Goal: Task Accomplishment & Management: Use online tool/utility

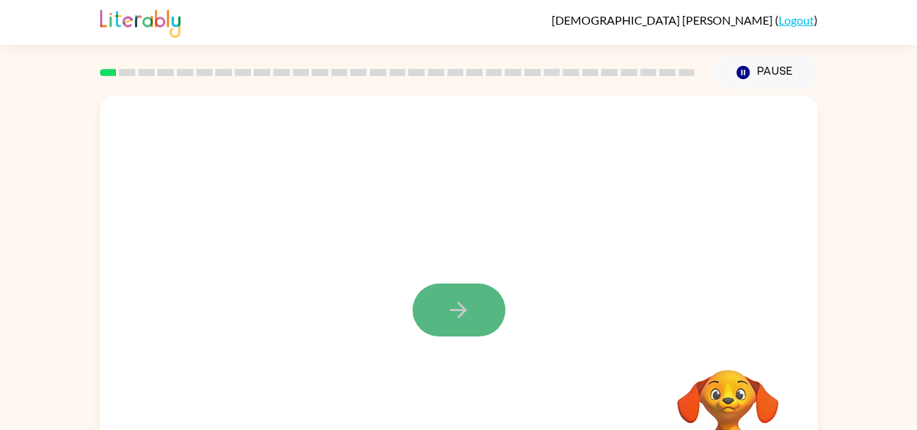
click at [471, 297] on icon "button" at bounding box center [458, 309] width 25 height 25
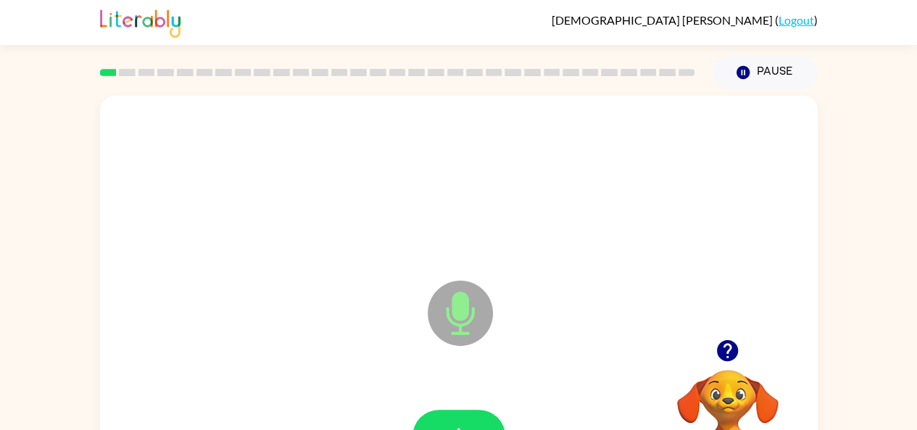
click at [461, 408] on div at bounding box center [459, 436] width 689 height 119
click at [461, 413] on button "button" at bounding box center [459, 436] width 93 height 53
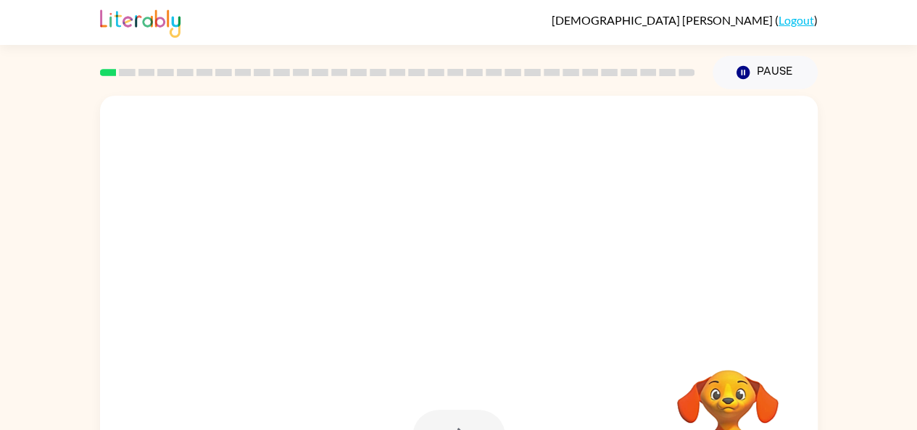
click at [532, 344] on div at bounding box center [459, 303] width 718 height 414
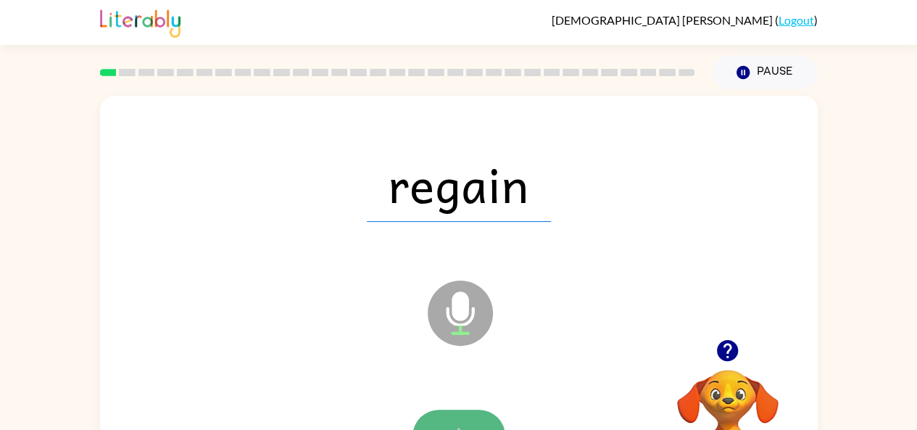
click at [466, 414] on button "button" at bounding box center [459, 436] width 93 height 53
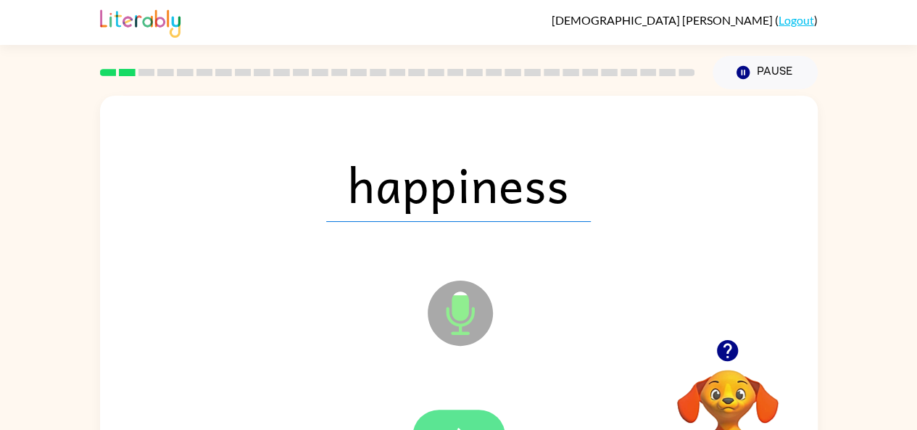
click at [474, 416] on button "button" at bounding box center [459, 436] width 93 height 53
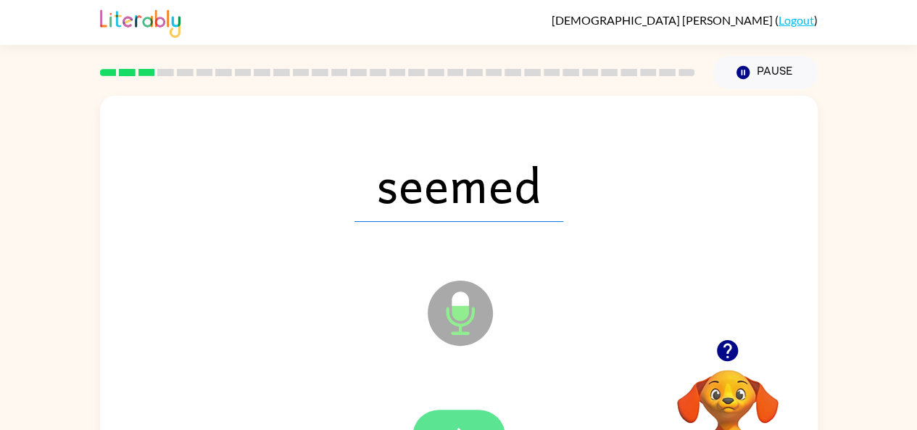
click at [467, 415] on button "button" at bounding box center [459, 436] width 93 height 53
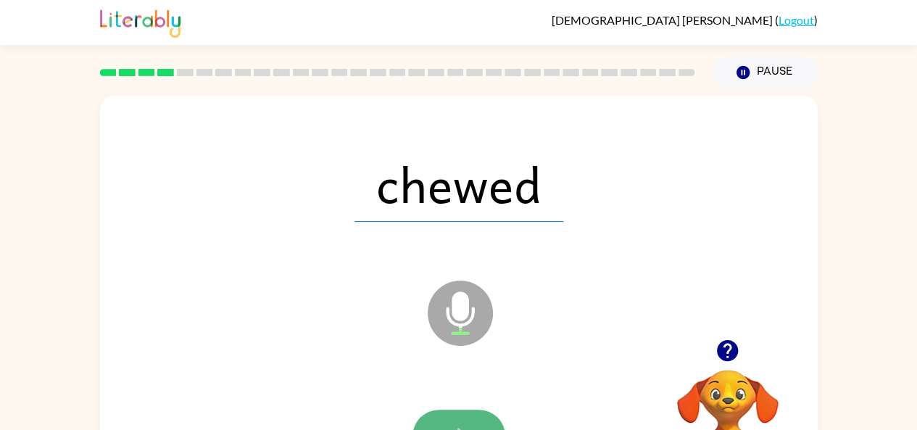
click at [479, 417] on button "button" at bounding box center [459, 436] width 93 height 53
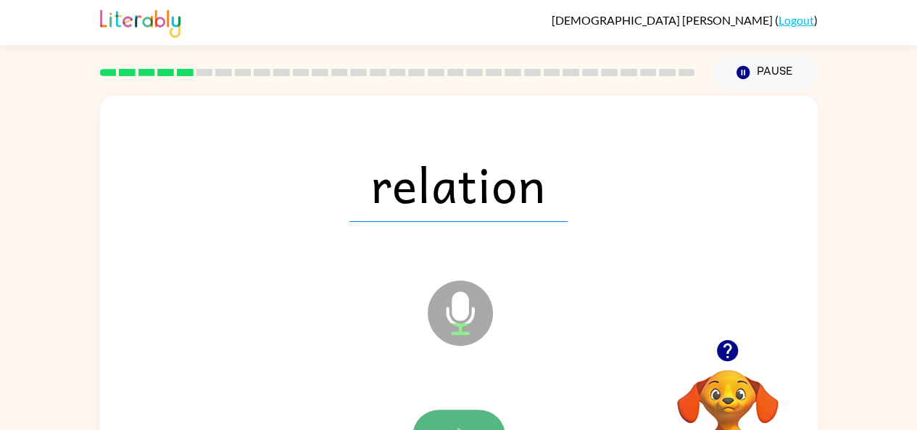
click at [477, 413] on button "button" at bounding box center [459, 436] width 93 height 53
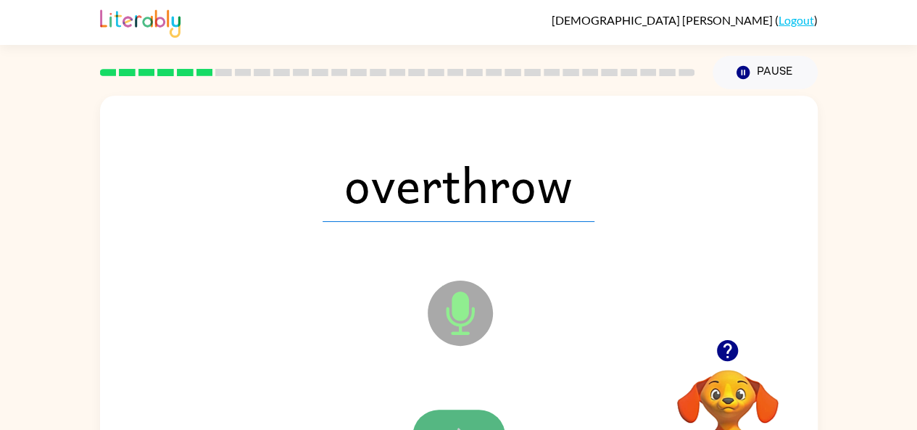
click at [474, 414] on button "button" at bounding box center [459, 436] width 93 height 53
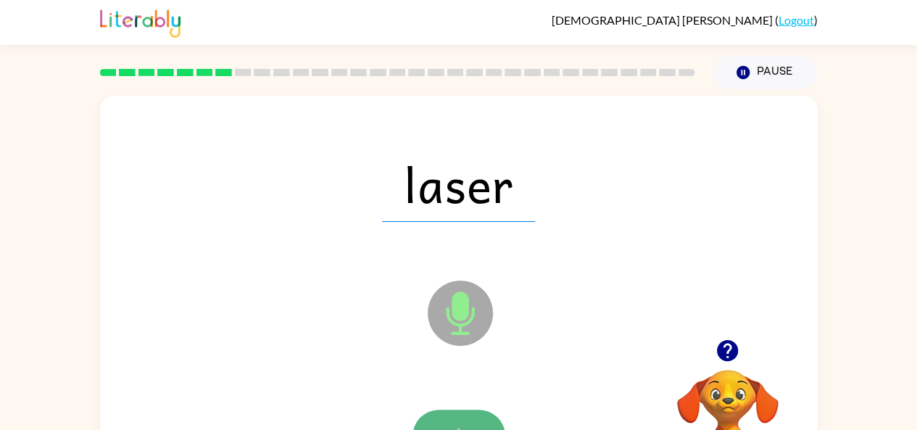
click at [474, 414] on button "button" at bounding box center [459, 436] width 93 height 53
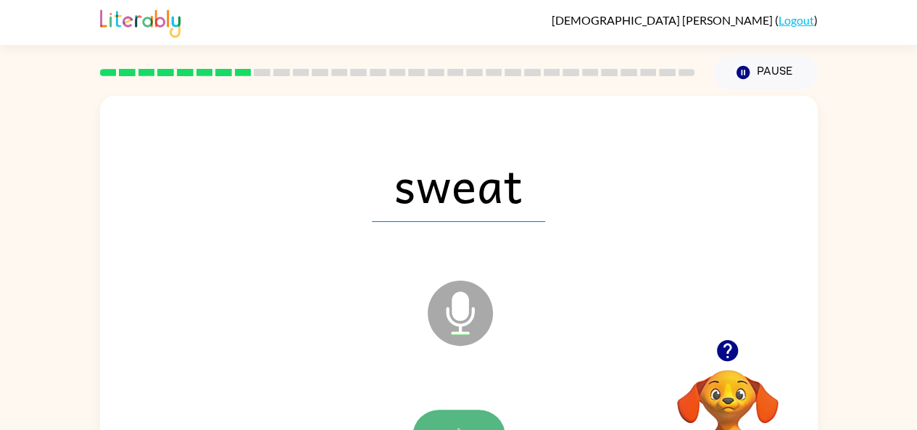
click at [477, 413] on button "button" at bounding box center [459, 436] width 93 height 53
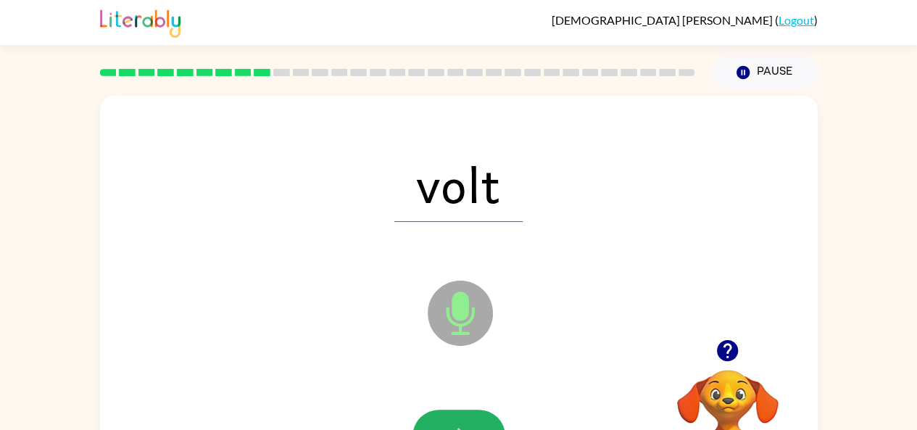
click at [477, 413] on button "button" at bounding box center [459, 436] width 93 height 53
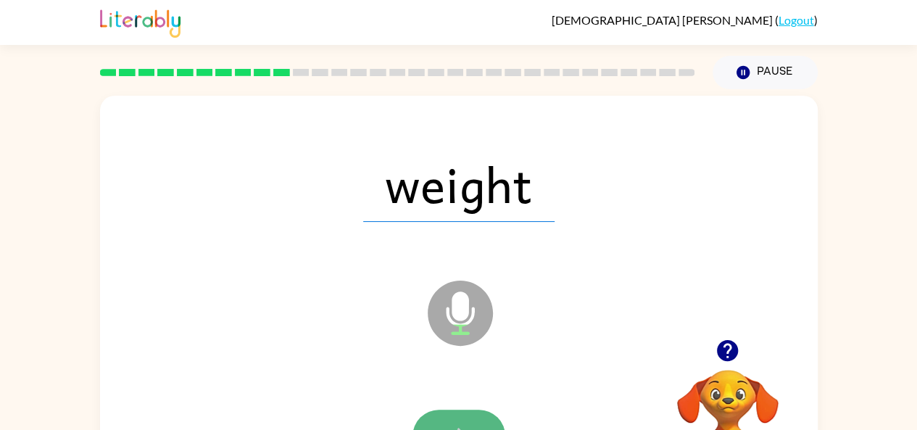
click at [476, 416] on button "button" at bounding box center [459, 436] width 93 height 53
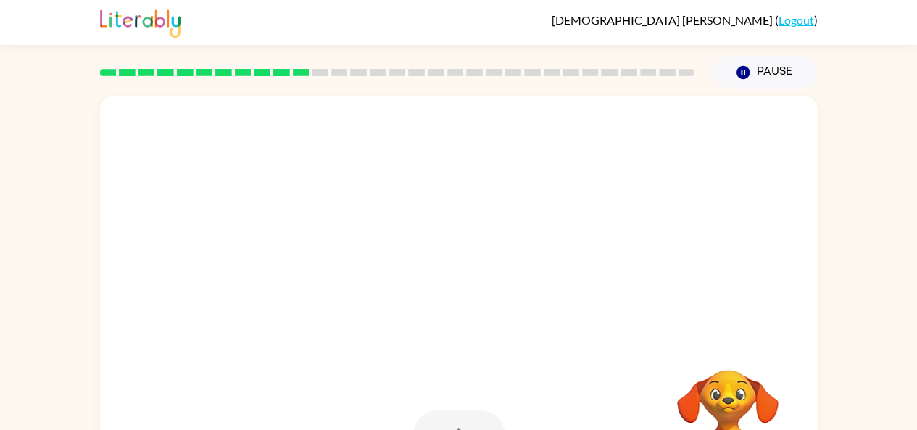
click at [719, 364] on video "Your browser must support playing .mp4 files to use Literably. Please try using…" at bounding box center [728, 419] width 145 height 145
click at [746, 340] on div at bounding box center [459, 303] width 718 height 414
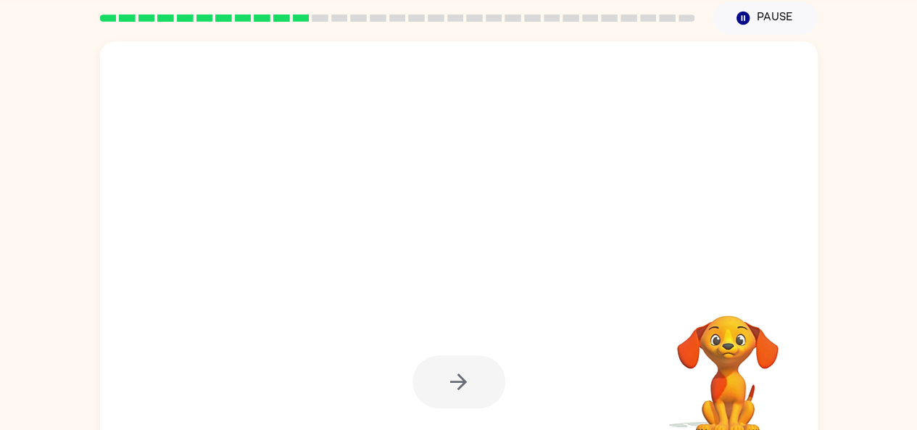
scroll to position [80, 0]
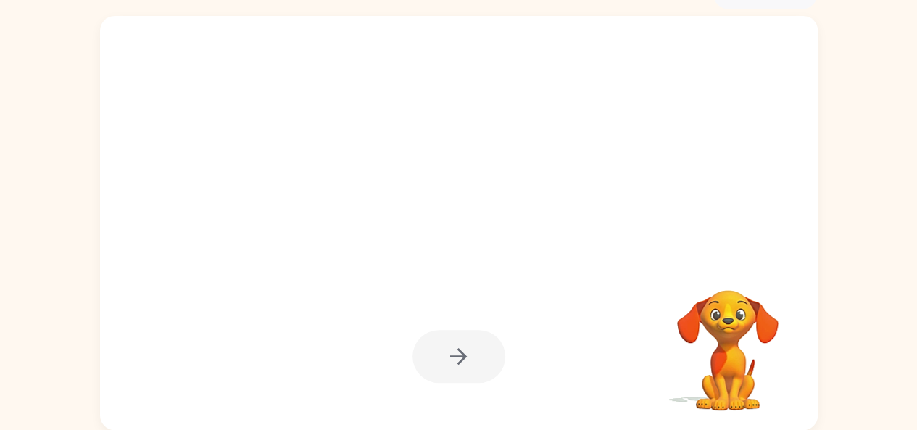
click at [720, 298] on video "Your browser must support playing .mp4 files to use Literably. Please try using…" at bounding box center [728, 340] width 145 height 145
click at [730, 315] on video "Your browser must support playing .mp4 files to use Literably. Please try using…" at bounding box center [728, 340] width 145 height 145
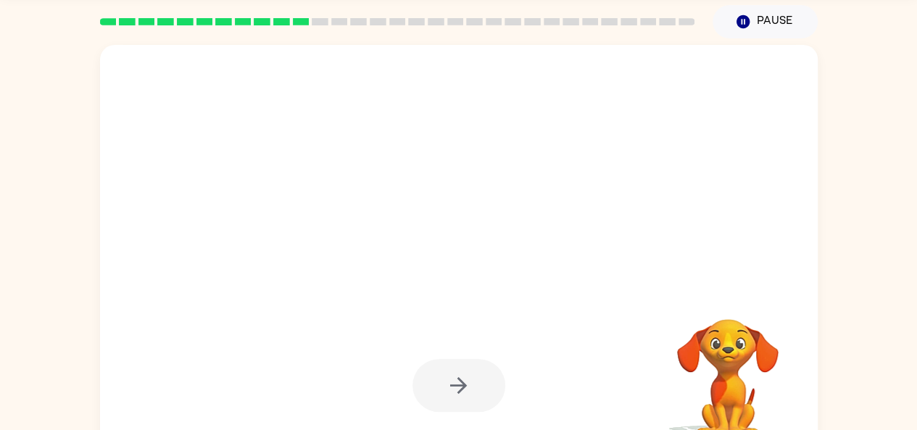
scroll to position [51, 0]
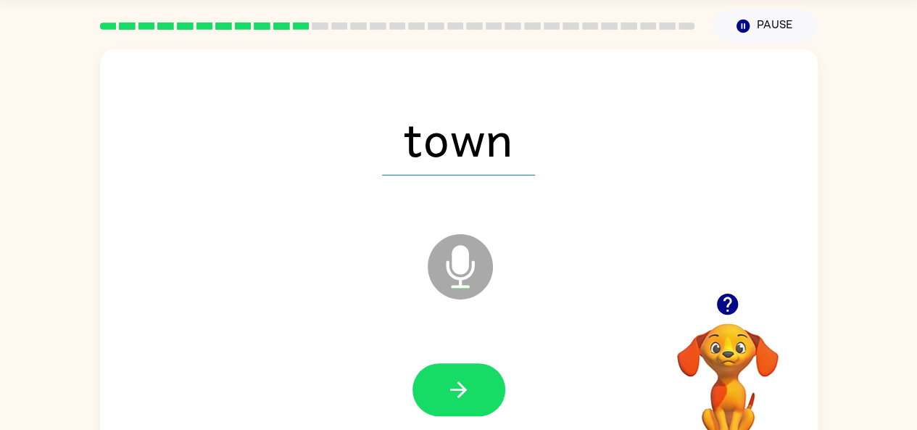
scroll to position [59, 0]
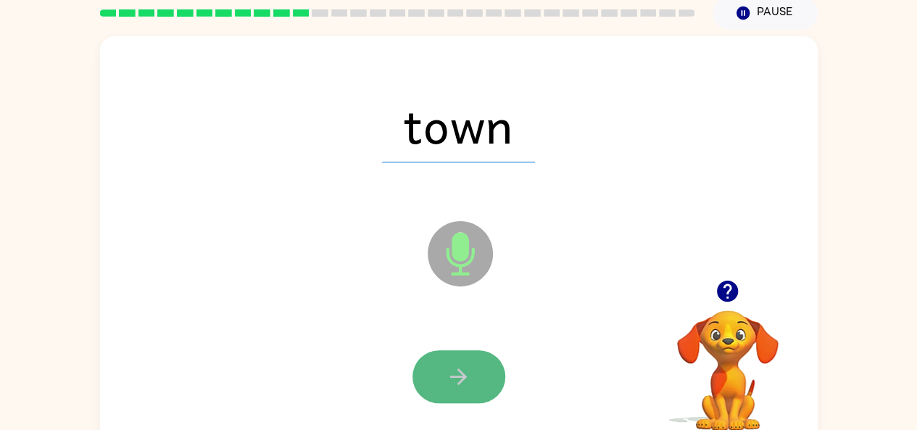
click at [453, 379] on icon "button" at bounding box center [458, 376] width 25 height 25
click at [453, 362] on button "button" at bounding box center [459, 376] width 93 height 53
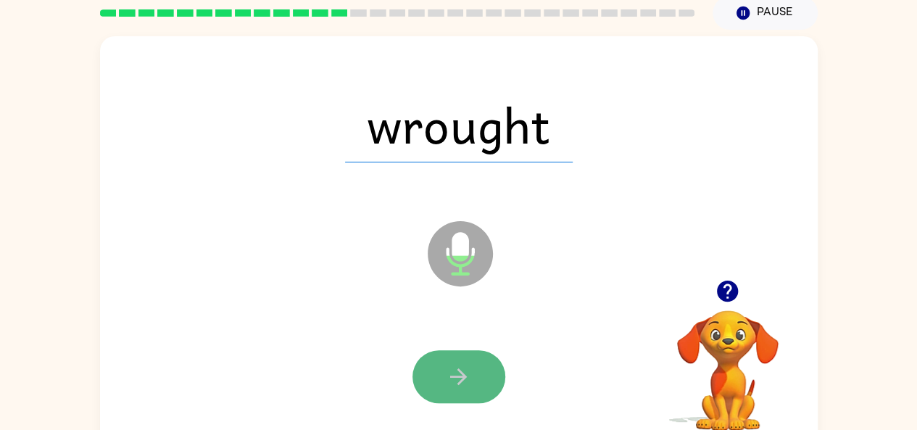
click at [447, 360] on button "button" at bounding box center [459, 376] width 93 height 53
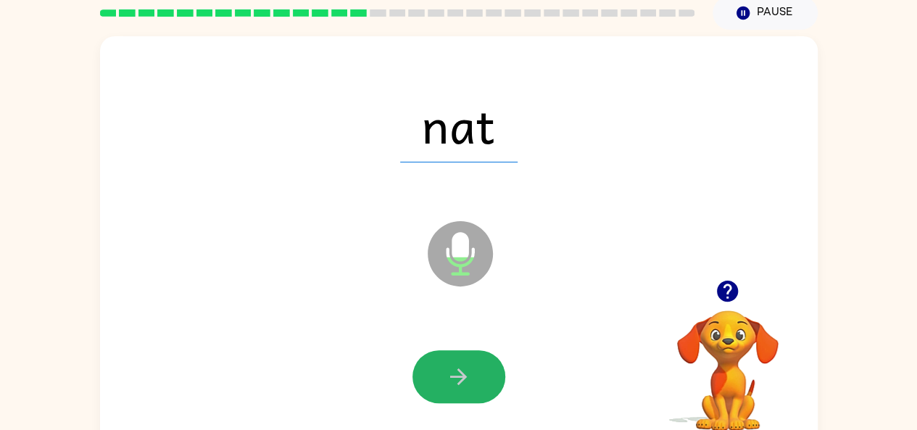
click at [447, 360] on button "button" at bounding box center [459, 376] width 93 height 53
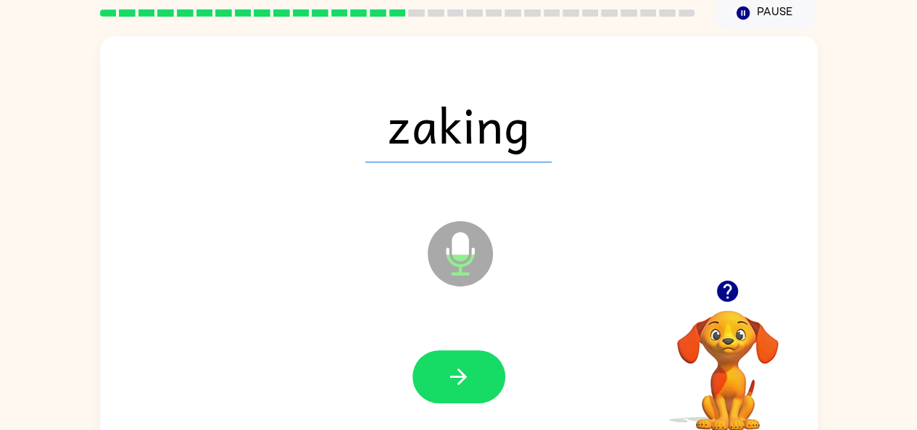
click at [447, 360] on button "button" at bounding box center [459, 376] width 93 height 53
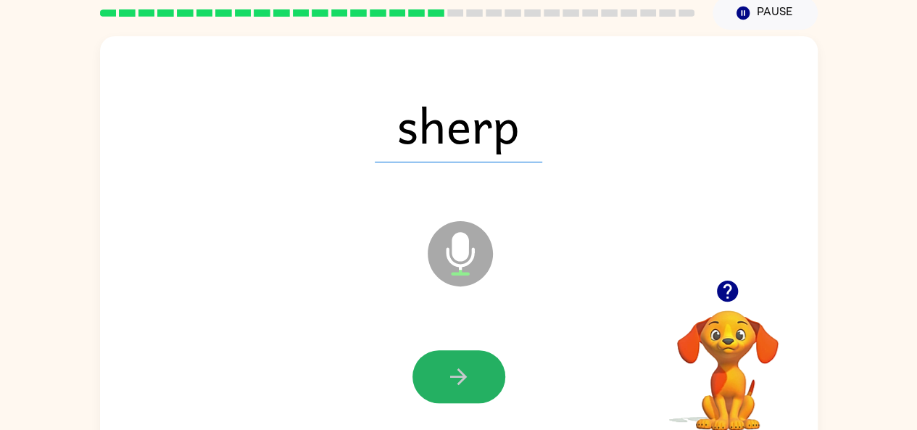
click at [447, 360] on button "button" at bounding box center [459, 376] width 93 height 53
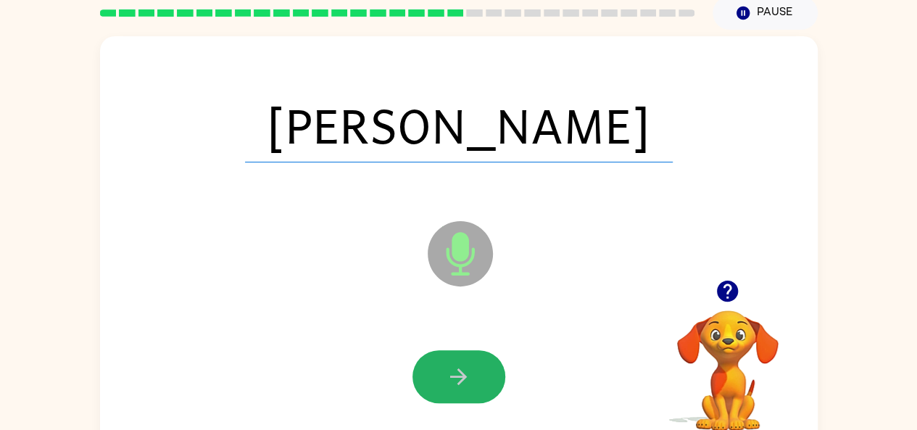
click at [447, 360] on button "button" at bounding box center [459, 376] width 93 height 53
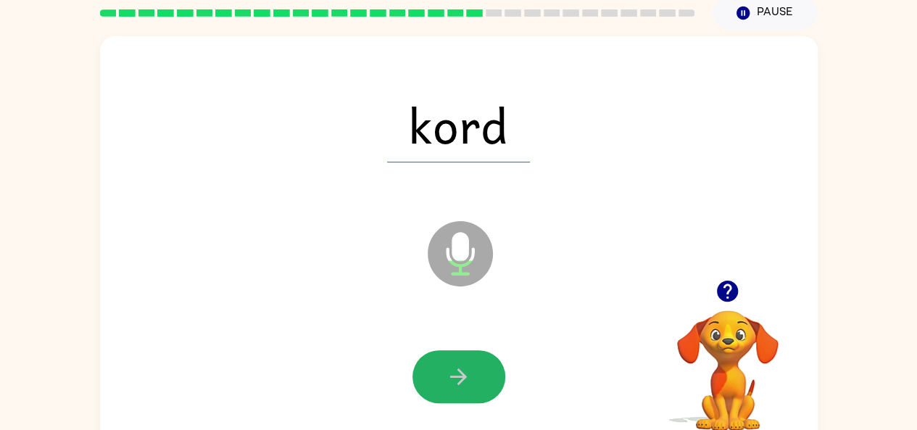
click at [447, 360] on button "button" at bounding box center [459, 376] width 93 height 53
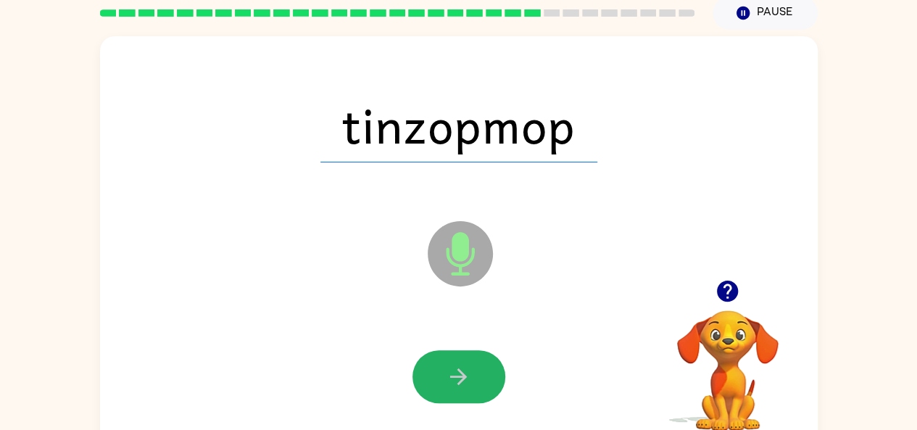
click at [447, 360] on button "button" at bounding box center [459, 376] width 93 height 53
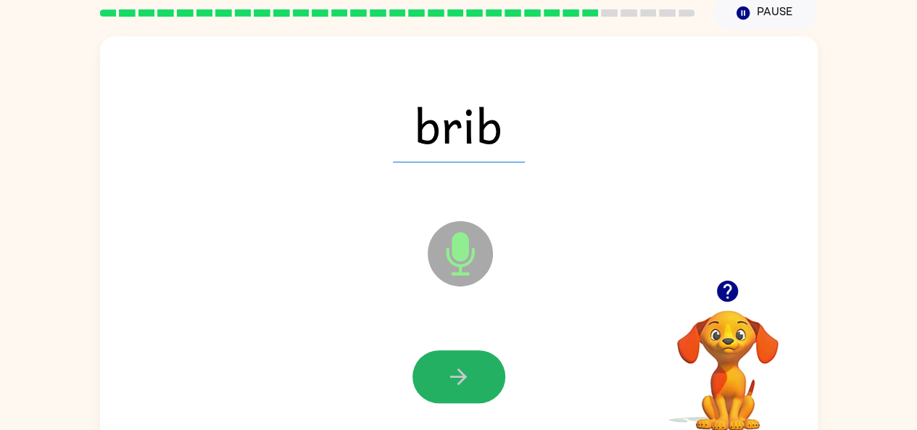
click at [447, 360] on button "button" at bounding box center [459, 376] width 93 height 53
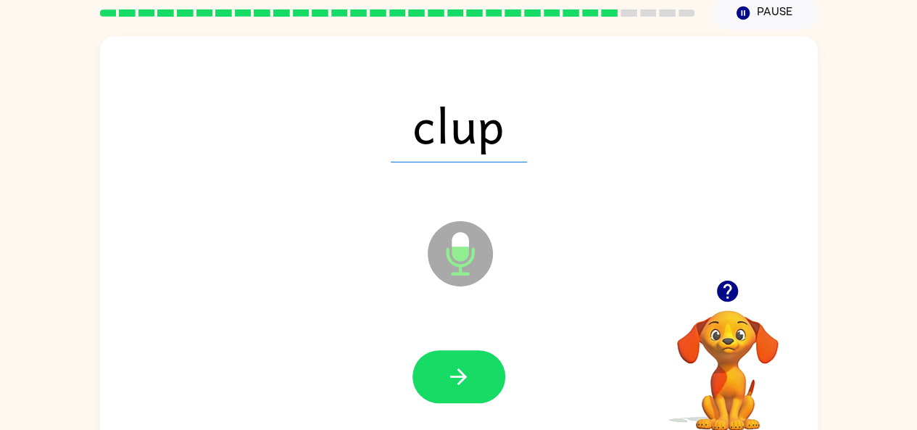
click at [447, 360] on button "button" at bounding box center [459, 376] width 93 height 53
click at [721, 284] on icon "button" at bounding box center [727, 291] width 21 height 21
click at [724, 286] on icon "button" at bounding box center [727, 290] width 25 height 25
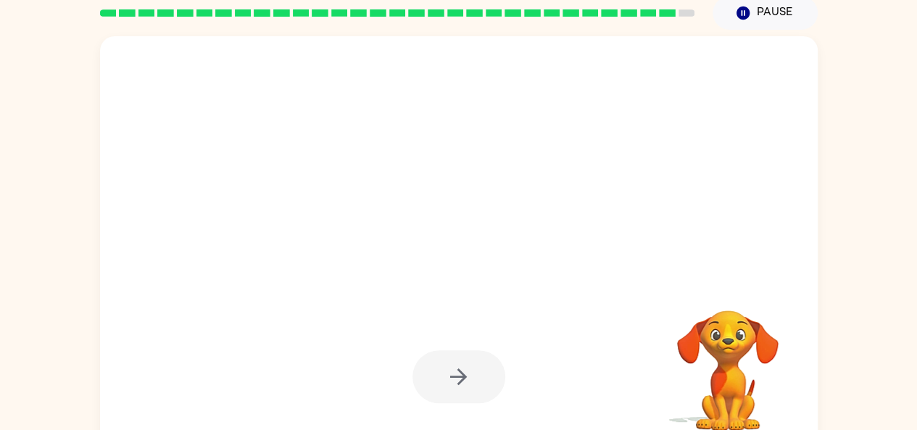
click at [466, 365] on div at bounding box center [459, 376] width 93 height 53
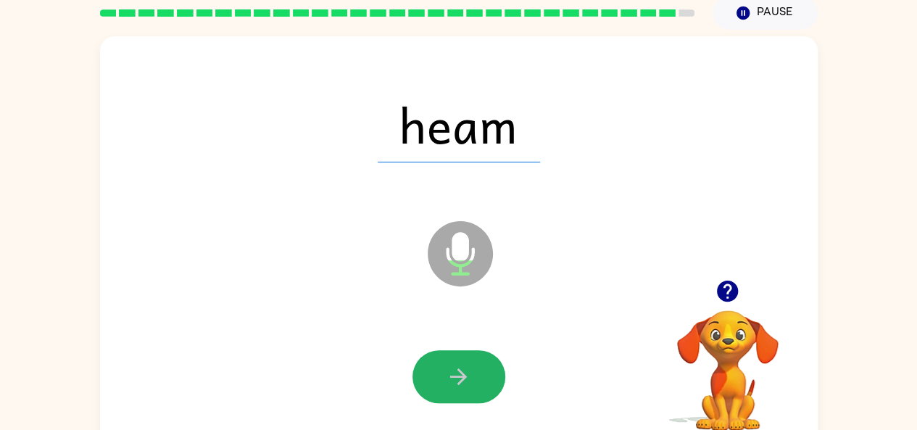
click at [466, 365] on icon "button" at bounding box center [458, 376] width 25 height 25
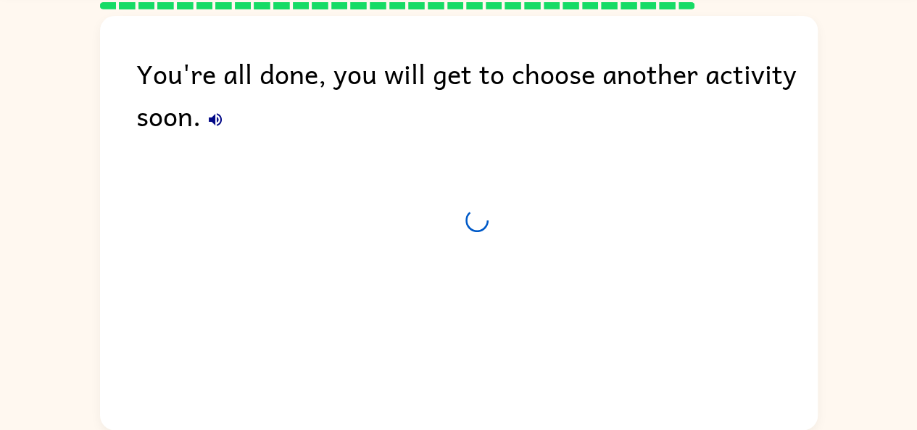
scroll to position [46, 0]
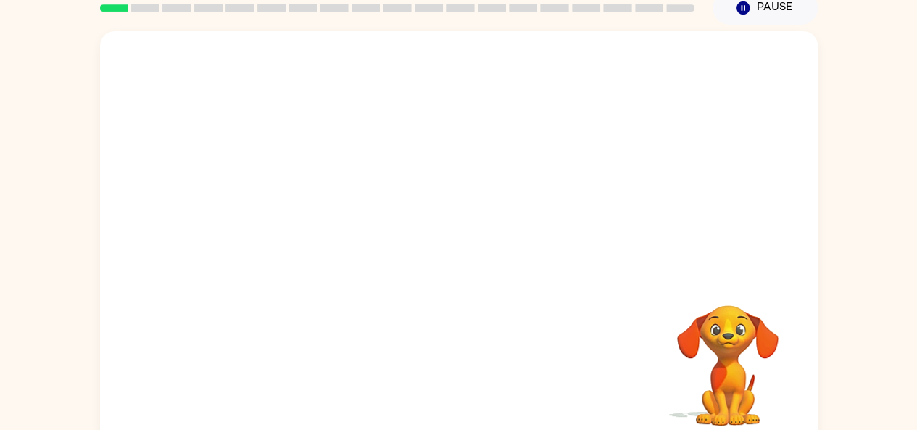
scroll to position [66, 0]
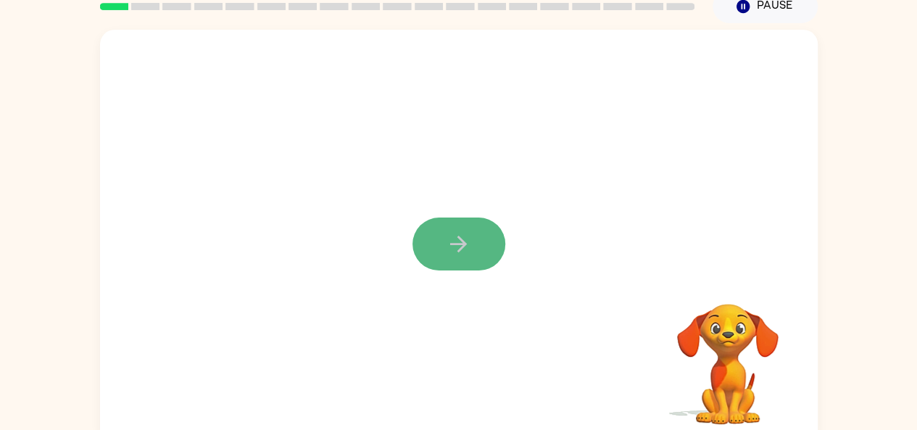
click at [454, 225] on button "button" at bounding box center [459, 244] width 93 height 53
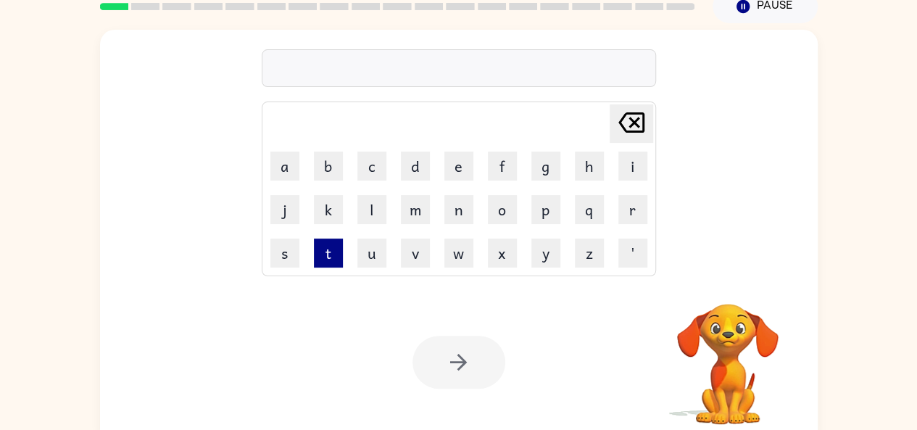
click at [331, 250] on button "t" at bounding box center [328, 253] width 29 height 29
click at [587, 164] on button "h" at bounding box center [589, 166] width 29 height 29
click at [638, 120] on icon "Delete Delete last character input" at bounding box center [631, 122] width 35 height 35
click at [333, 245] on button "t" at bounding box center [328, 253] width 29 height 29
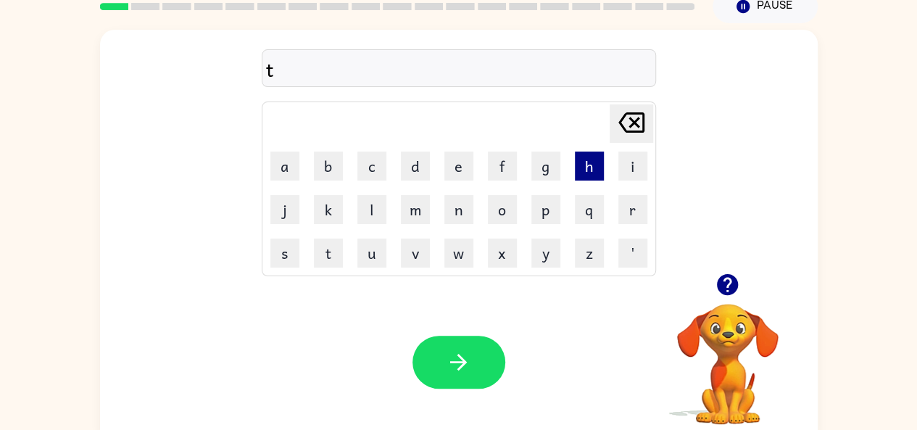
click at [583, 161] on button "h" at bounding box center [589, 166] width 29 height 29
click at [629, 162] on button "i" at bounding box center [633, 166] width 29 height 29
click at [458, 213] on button "n" at bounding box center [459, 209] width 29 height 29
click at [535, 176] on button "g" at bounding box center [546, 166] width 29 height 29
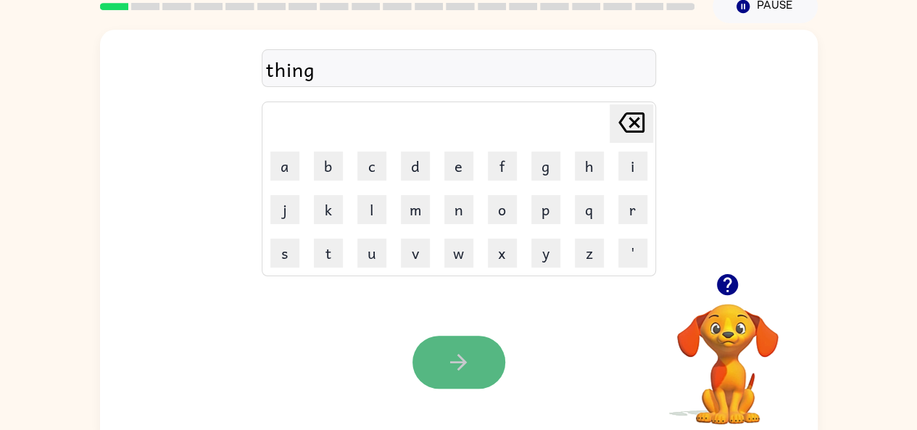
click at [458, 366] on icon "button" at bounding box center [458, 362] width 25 height 25
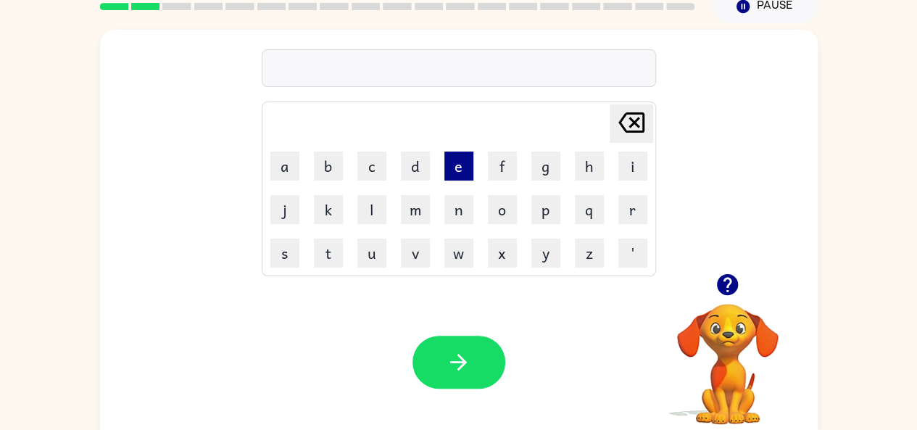
click at [456, 153] on button "e" at bounding box center [459, 166] width 29 height 29
click at [503, 247] on button "x" at bounding box center [502, 253] width 29 height 29
click at [463, 168] on button "e" at bounding box center [459, 166] width 29 height 29
click at [384, 206] on button "l" at bounding box center [372, 209] width 29 height 29
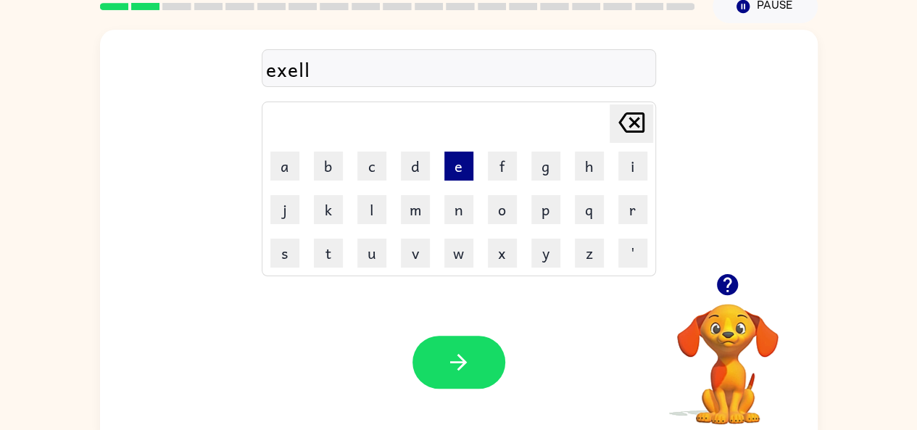
click at [450, 164] on button "e" at bounding box center [459, 166] width 29 height 29
click at [458, 207] on button "n" at bounding box center [459, 209] width 29 height 29
click at [329, 259] on button "t" at bounding box center [328, 253] width 29 height 29
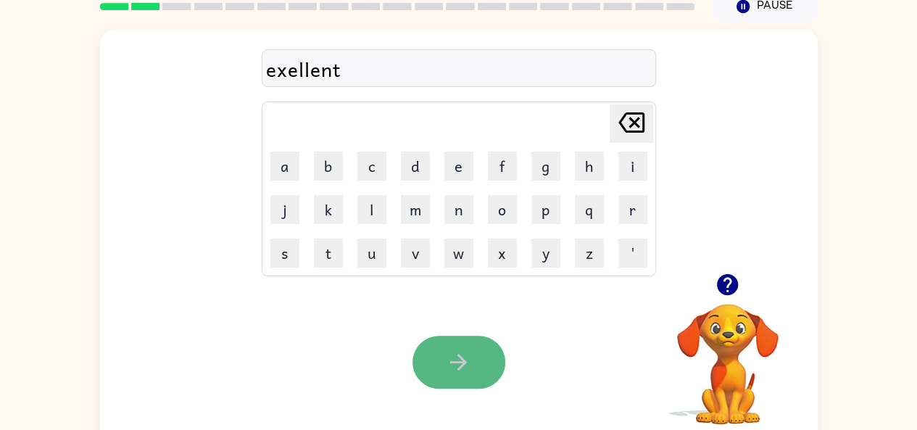
click at [447, 348] on button "button" at bounding box center [459, 362] width 93 height 53
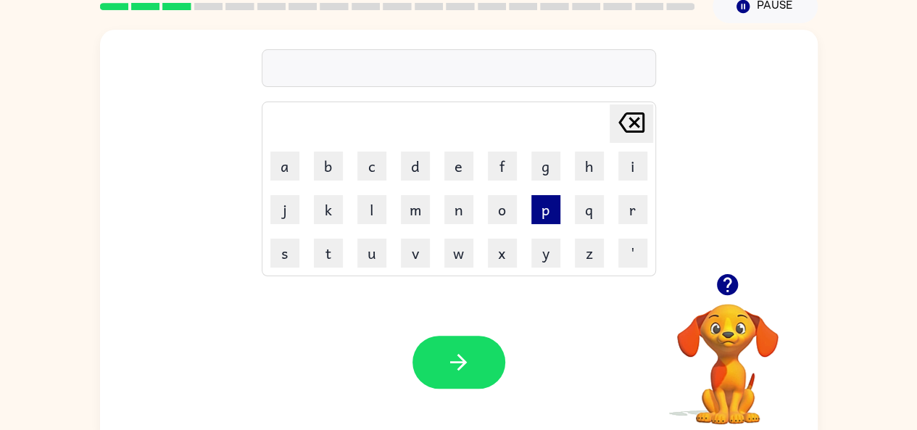
click at [542, 213] on button "p" at bounding box center [546, 209] width 29 height 29
click at [593, 168] on button "h" at bounding box center [589, 166] width 29 height 29
click at [505, 201] on button "o" at bounding box center [502, 209] width 29 height 29
click at [466, 207] on button "n" at bounding box center [459, 209] width 29 height 29
click at [455, 168] on button "e" at bounding box center [459, 166] width 29 height 29
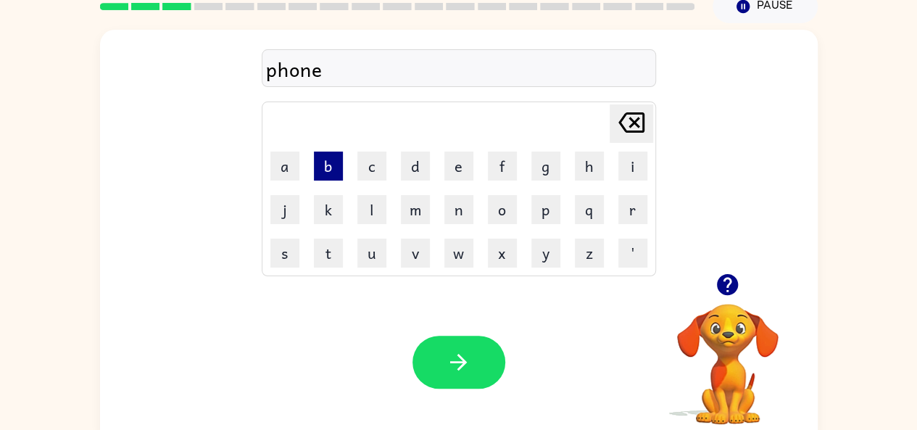
click at [323, 156] on button "b" at bounding box center [328, 166] width 29 height 29
click at [490, 207] on button "o" at bounding box center [502, 209] width 29 height 29
click at [329, 245] on button "t" at bounding box center [328, 253] width 29 height 29
click at [580, 156] on button "h" at bounding box center [589, 166] width 29 height 29
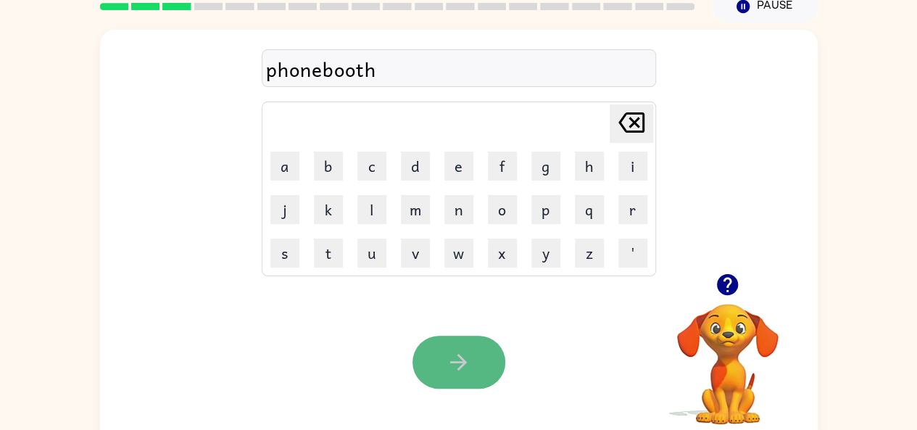
click at [486, 339] on button "button" at bounding box center [459, 362] width 93 height 53
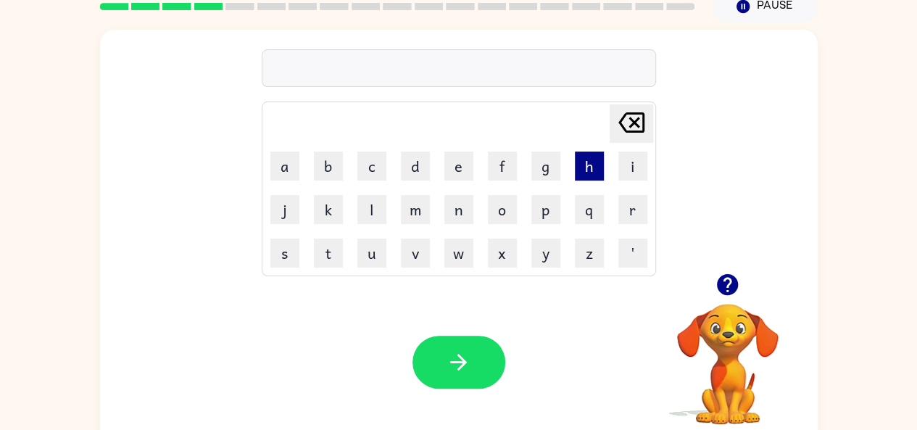
click at [601, 163] on button "h" at bounding box center [589, 166] width 29 height 29
click at [275, 158] on button "a" at bounding box center [285, 166] width 29 height 29
click at [628, 207] on button "r" at bounding box center [633, 209] width 29 height 29
click at [269, 251] on td "s" at bounding box center [285, 253] width 42 height 42
click at [280, 245] on button "s" at bounding box center [285, 253] width 29 height 29
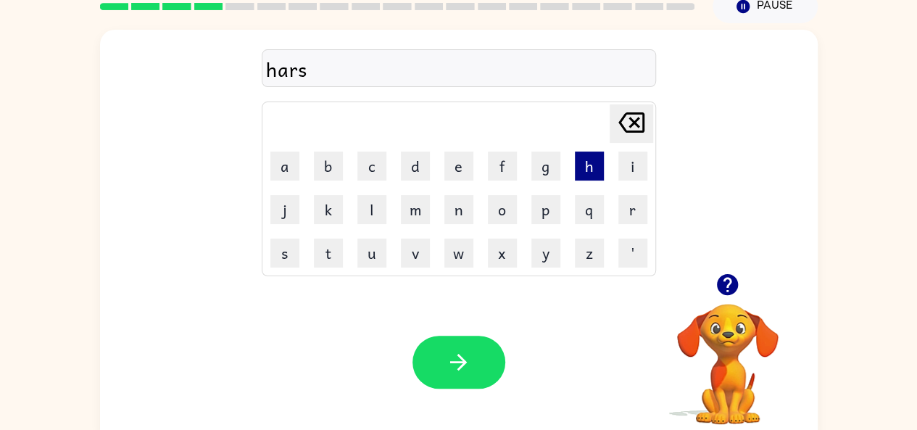
click at [595, 158] on button "h" at bounding box center [589, 166] width 29 height 29
click at [463, 165] on button "e" at bounding box center [459, 166] width 29 height 29
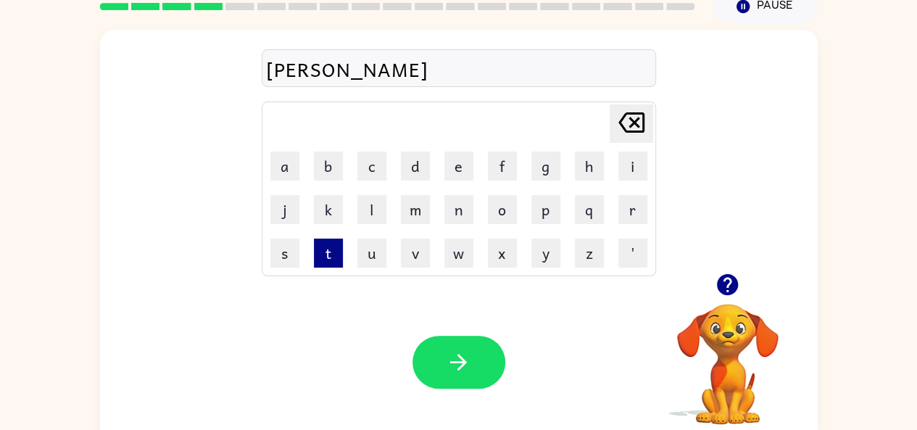
click at [332, 242] on button "t" at bounding box center [328, 253] width 29 height 29
click at [271, 246] on button "s" at bounding box center [285, 253] width 29 height 29
click at [631, 111] on icon "Delete Delete last character input" at bounding box center [631, 122] width 35 height 35
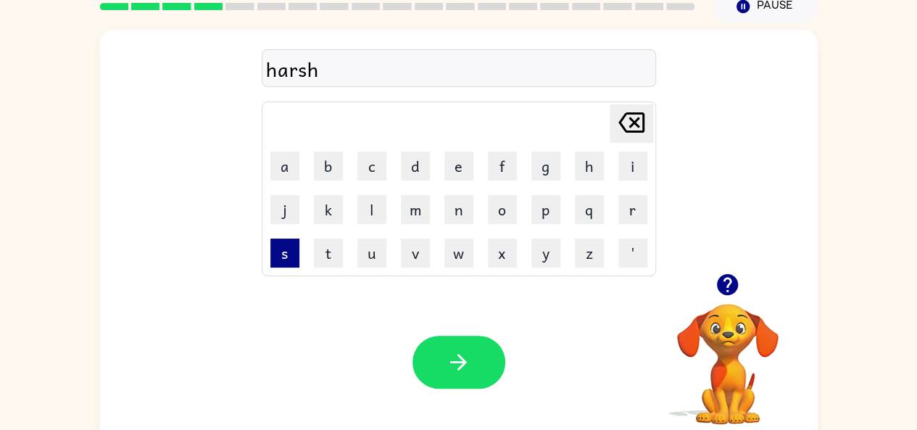
click at [285, 252] on button "s" at bounding box center [285, 253] width 29 height 29
click at [627, 107] on icon "Delete Delete last character input" at bounding box center [631, 122] width 35 height 35
click at [335, 252] on button "t" at bounding box center [328, 253] width 29 height 29
click at [284, 252] on button "s" at bounding box center [285, 253] width 29 height 29
click at [628, 127] on icon "Delete Delete last character input" at bounding box center [631, 122] width 35 height 35
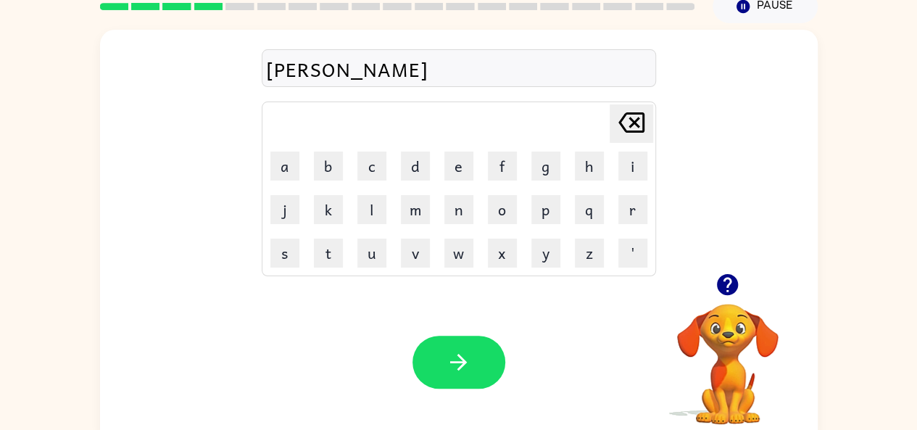
click at [628, 127] on icon "Delete Delete last character input" at bounding box center [631, 122] width 35 height 35
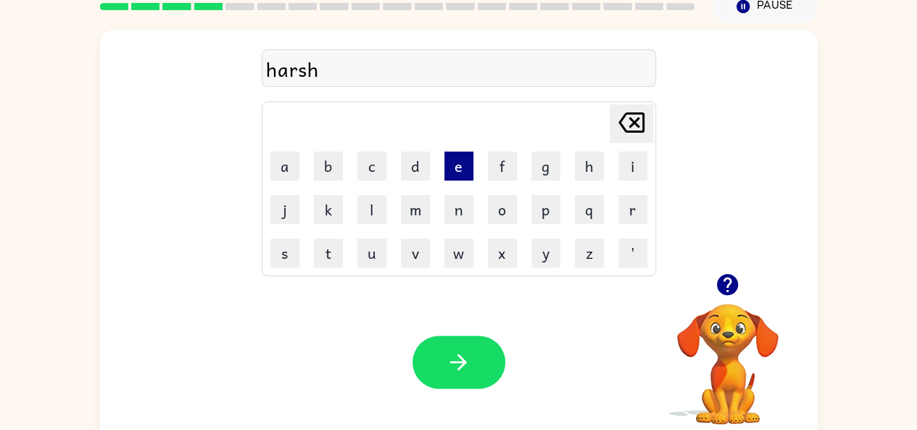
click at [465, 162] on button "e" at bounding box center [459, 166] width 29 height 29
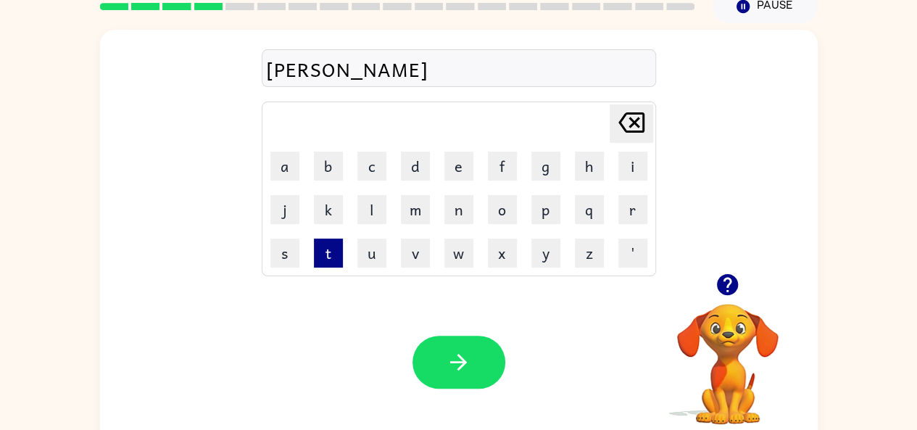
click at [330, 244] on button "t" at bounding box center [328, 253] width 29 height 29
click at [271, 245] on button "s" at bounding box center [285, 253] width 29 height 29
click at [644, 113] on icon "Delete Delete last character input" at bounding box center [631, 122] width 35 height 35
click at [643, 109] on icon "Delete Delete last character input" at bounding box center [631, 122] width 35 height 35
click at [288, 247] on button "s" at bounding box center [285, 253] width 29 height 29
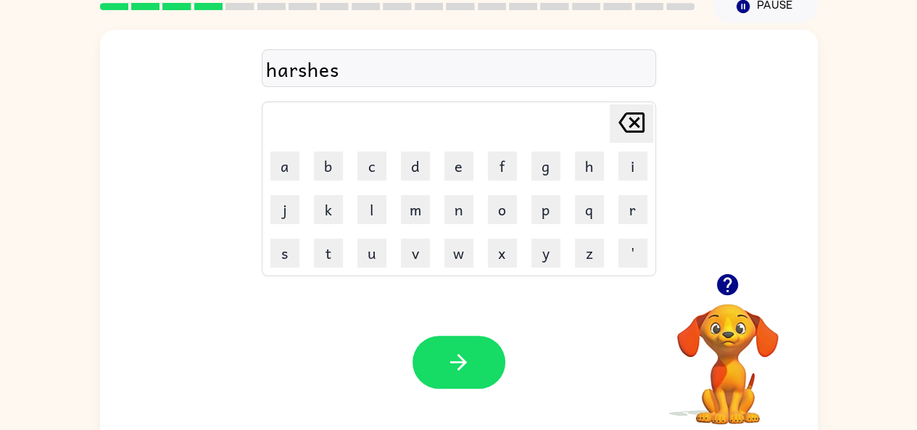
click at [309, 247] on td "t" at bounding box center [329, 253] width 42 height 42
click at [319, 248] on button "t" at bounding box center [328, 253] width 29 height 29
click at [454, 347] on button "button" at bounding box center [459, 362] width 93 height 53
click at [376, 199] on button "l" at bounding box center [372, 209] width 29 height 29
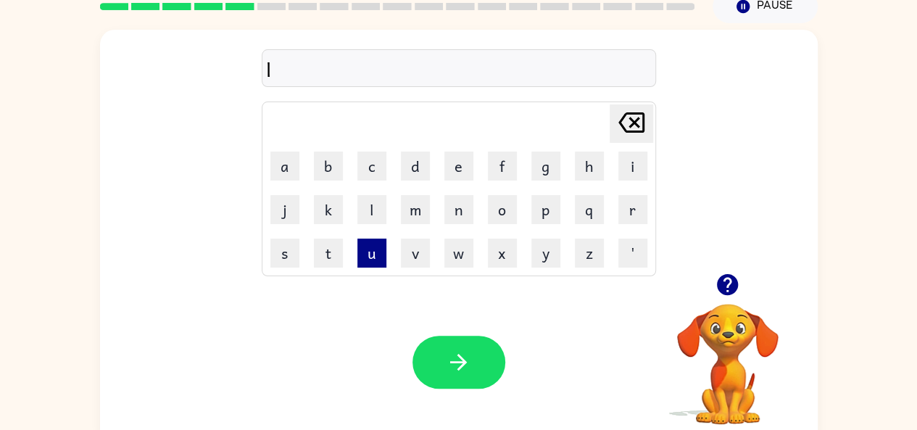
click at [366, 256] on button "u" at bounding box center [372, 253] width 29 height 29
click at [403, 215] on button "m" at bounding box center [415, 209] width 29 height 29
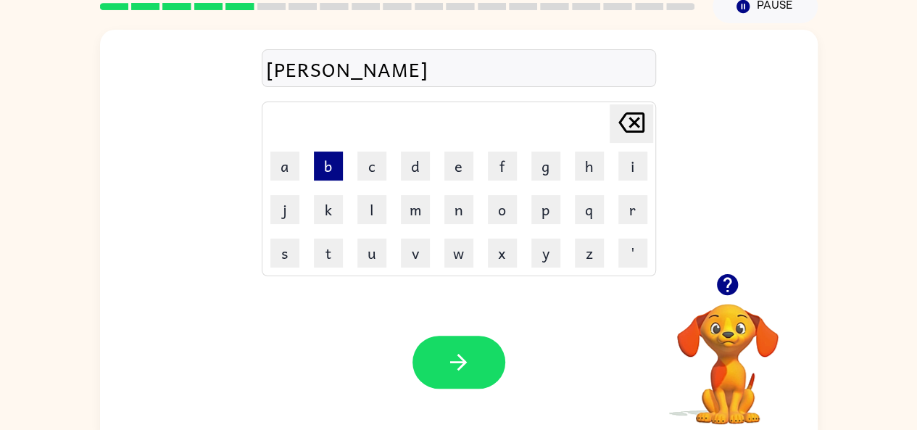
click at [334, 169] on button "b" at bounding box center [328, 166] width 29 height 29
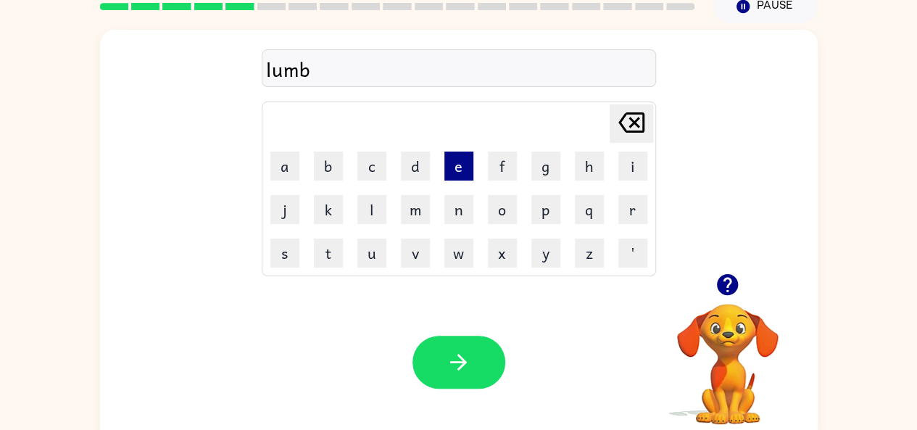
click at [466, 156] on button "e" at bounding box center [459, 166] width 29 height 29
click at [629, 214] on button "r" at bounding box center [633, 209] width 29 height 29
click at [537, 252] on button "y" at bounding box center [546, 253] width 29 height 29
click at [286, 174] on button "a" at bounding box center [285, 166] width 29 height 29
click at [631, 204] on button "r" at bounding box center [633, 209] width 29 height 29
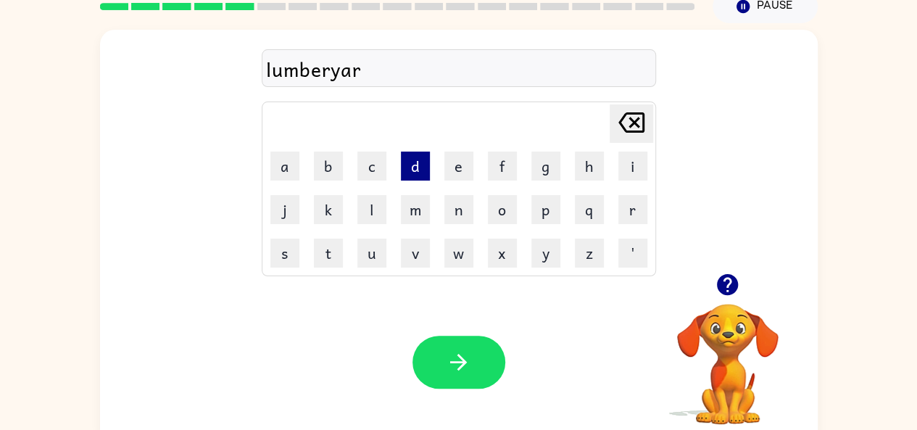
click at [404, 162] on button "d" at bounding box center [415, 166] width 29 height 29
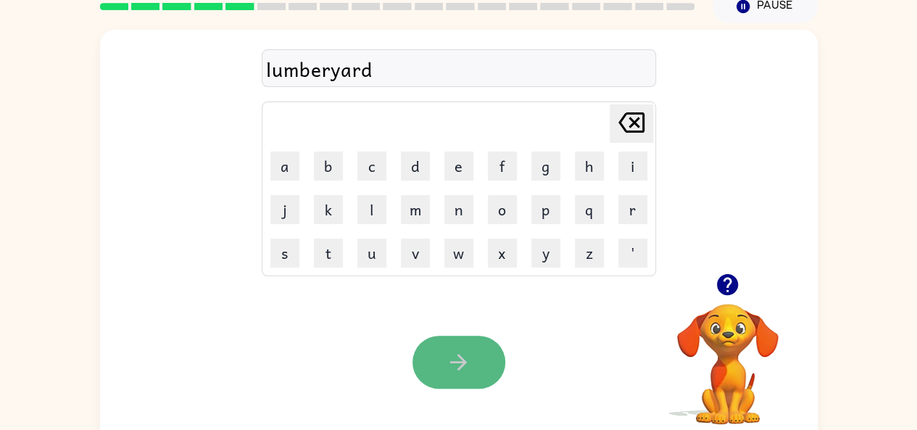
click at [444, 346] on button "button" at bounding box center [459, 362] width 93 height 53
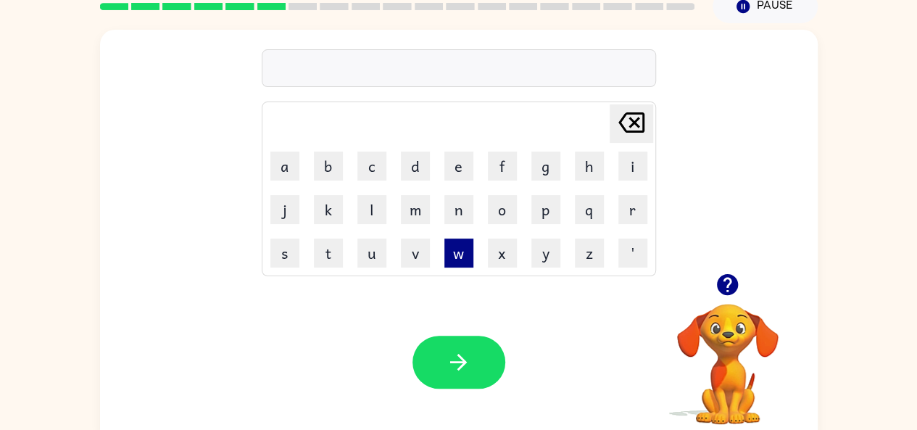
click at [457, 239] on button "w" at bounding box center [459, 253] width 29 height 29
click at [624, 170] on button "i" at bounding box center [633, 166] width 29 height 29
click at [381, 206] on button "l" at bounding box center [372, 209] width 29 height 29
click at [502, 209] on button "o" at bounding box center [502, 209] width 29 height 29
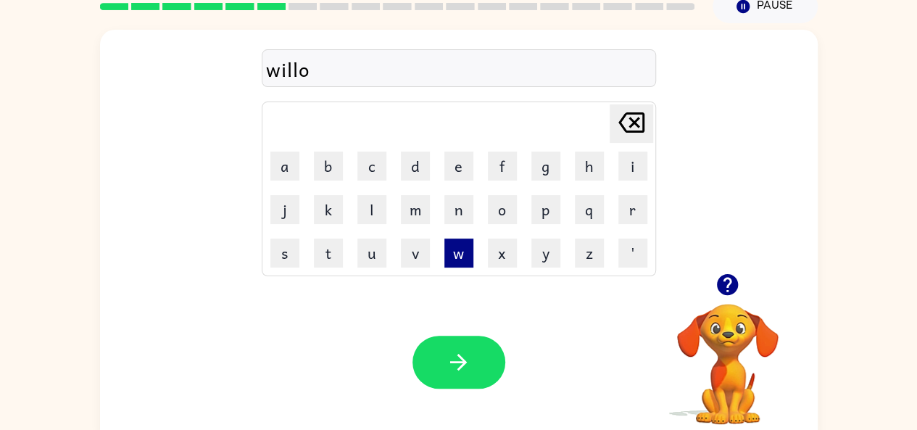
click at [458, 241] on button "w" at bounding box center [459, 253] width 29 height 29
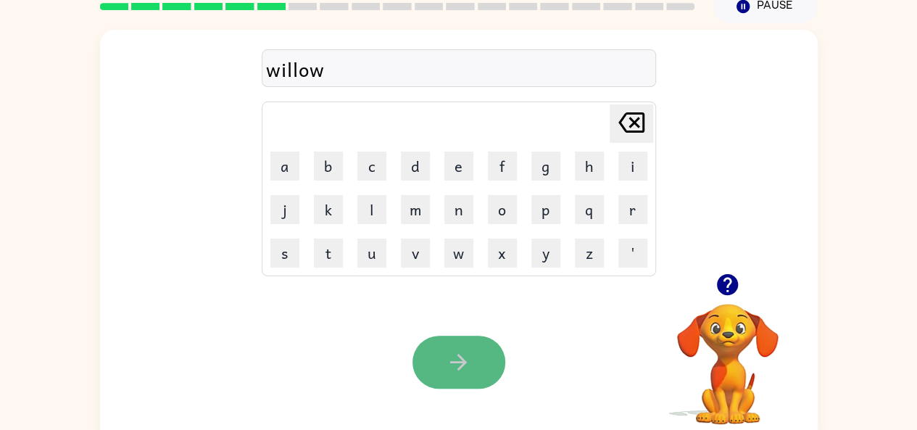
click at [449, 352] on icon "button" at bounding box center [458, 362] width 25 height 25
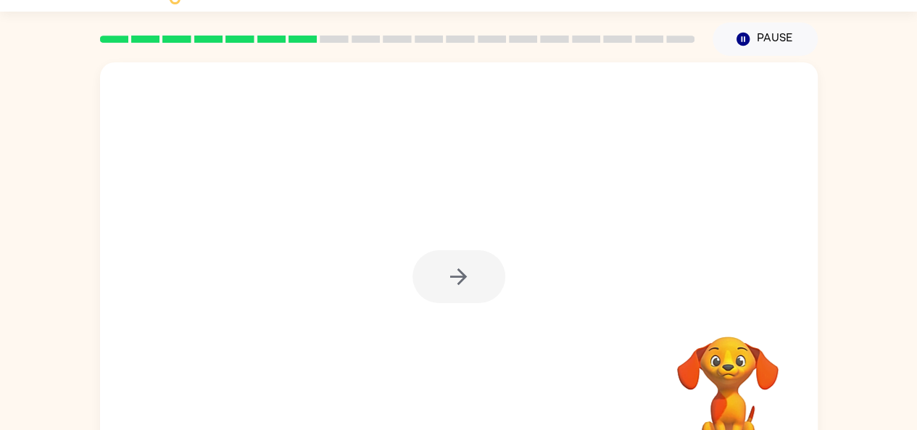
scroll to position [70, 0]
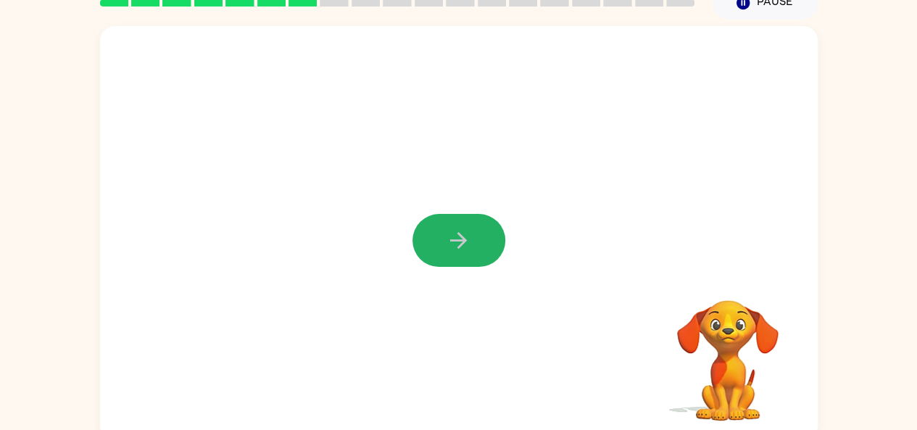
click at [455, 223] on button "button" at bounding box center [459, 240] width 93 height 53
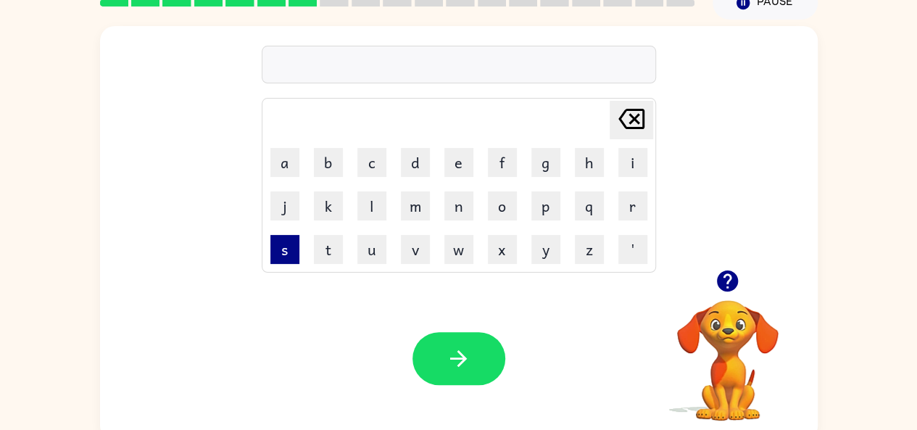
click at [284, 236] on button "s" at bounding box center [285, 249] width 29 height 29
click at [581, 168] on button "h" at bounding box center [589, 162] width 29 height 29
click at [636, 157] on button "i" at bounding box center [633, 162] width 29 height 29
click at [335, 161] on button "b" at bounding box center [328, 162] width 29 height 29
click at [721, 282] on icon "button" at bounding box center [727, 281] width 21 height 21
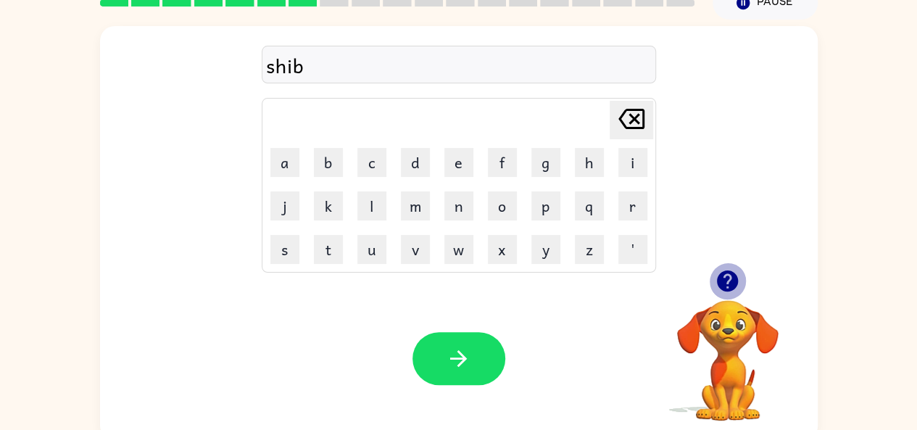
click at [715, 282] on icon "button" at bounding box center [727, 280] width 25 height 25
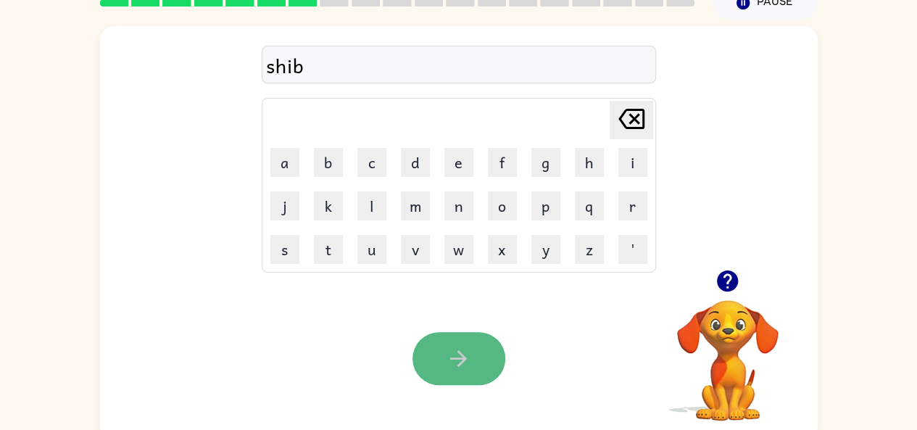
click at [466, 352] on icon "button" at bounding box center [458, 358] width 25 height 25
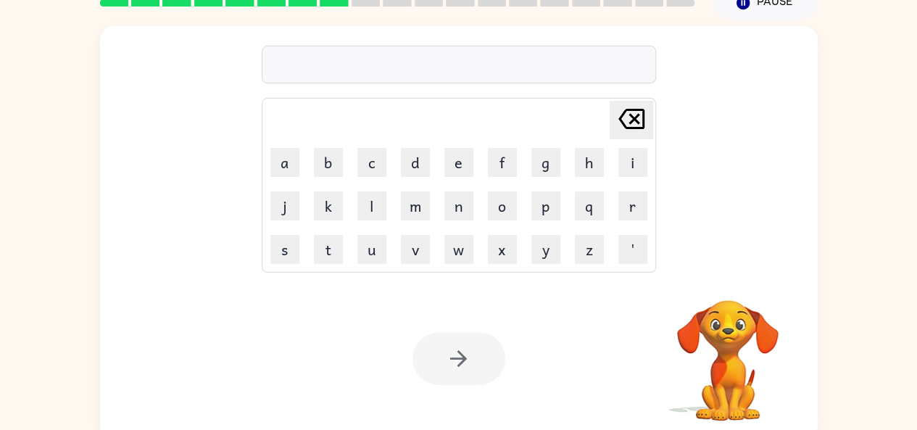
click at [721, 305] on video "Your browser must support playing .mp4 files to use Literably. Please try using…" at bounding box center [728, 350] width 145 height 145
click at [730, 351] on video "Your browser must support playing .mp4 files to use Literably. Please try using…" at bounding box center [728, 350] width 145 height 145
click at [735, 341] on video "Your browser must support playing .mp4 files to use Literably. Please try using…" at bounding box center [728, 350] width 145 height 145
click at [725, 305] on video "Your browser must support playing .mp4 files to use Literably. Please try using…" at bounding box center [728, 350] width 145 height 145
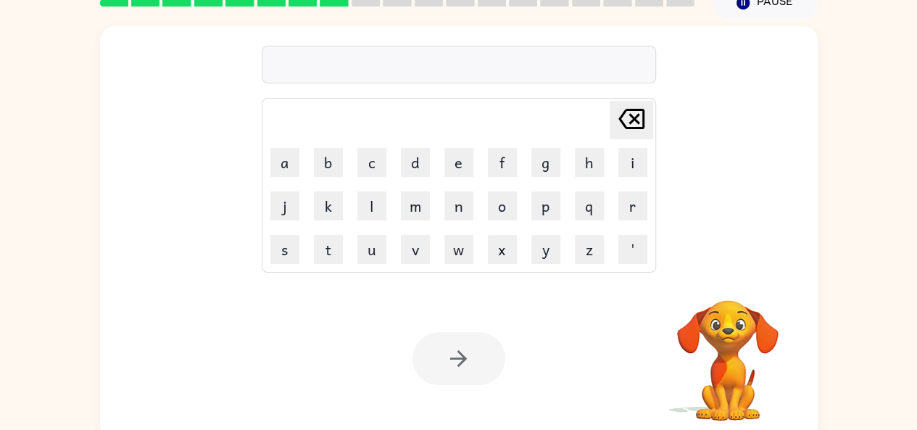
click at [725, 305] on video "Your browser must support playing .mp4 files to use Literably. Please try using…" at bounding box center [728, 350] width 145 height 145
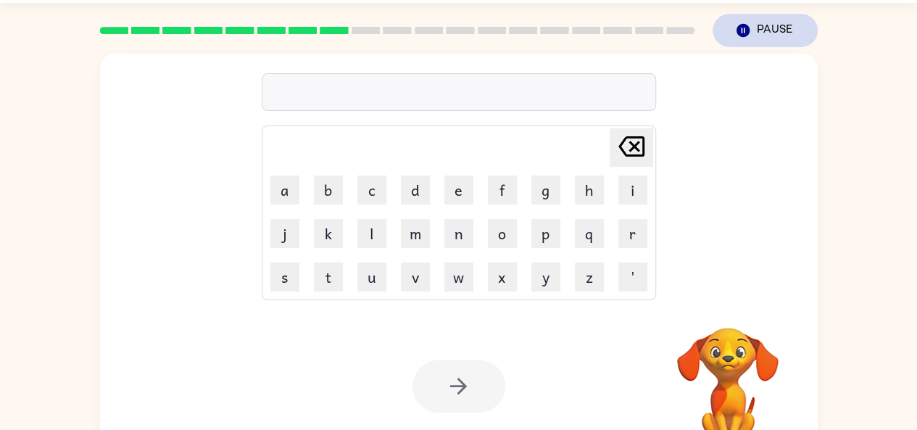
scroll to position [0, 0]
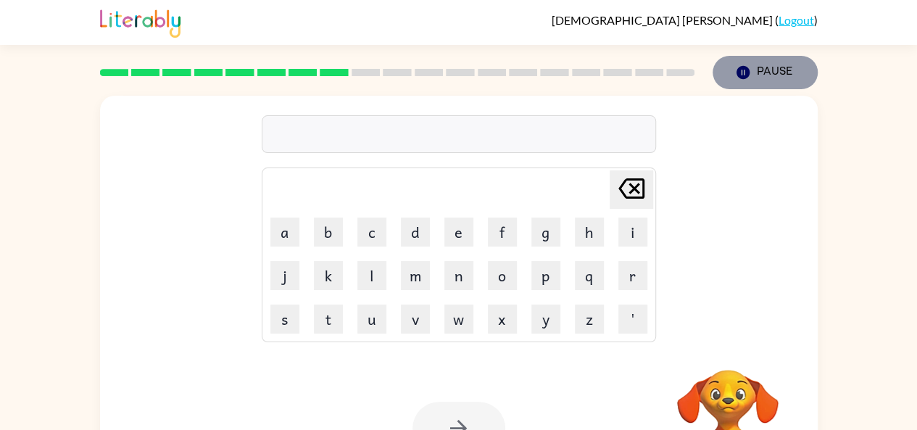
click at [743, 72] on icon "button" at bounding box center [742, 72] width 13 height 13
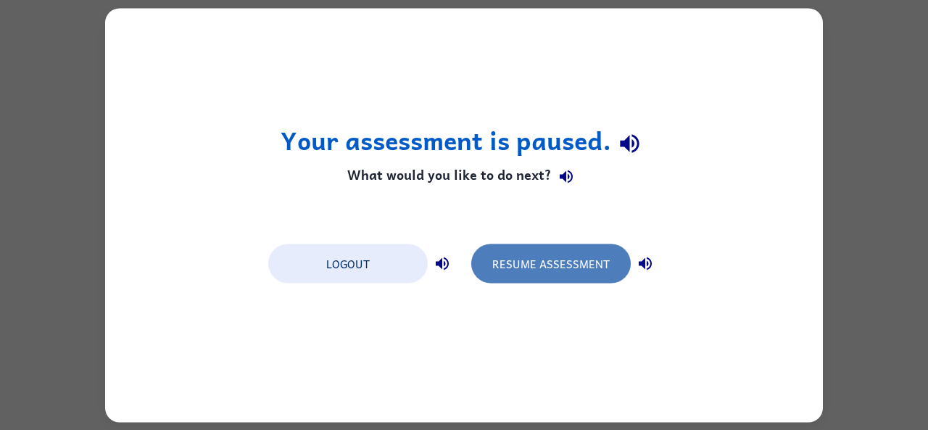
click at [553, 256] on button "Resume Assessment" at bounding box center [551, 263] width 160 height 39
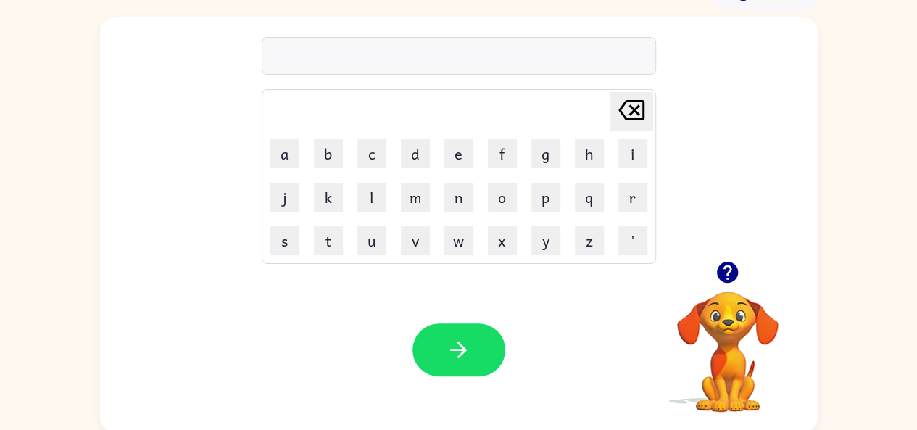
scroll to position [80, 0]
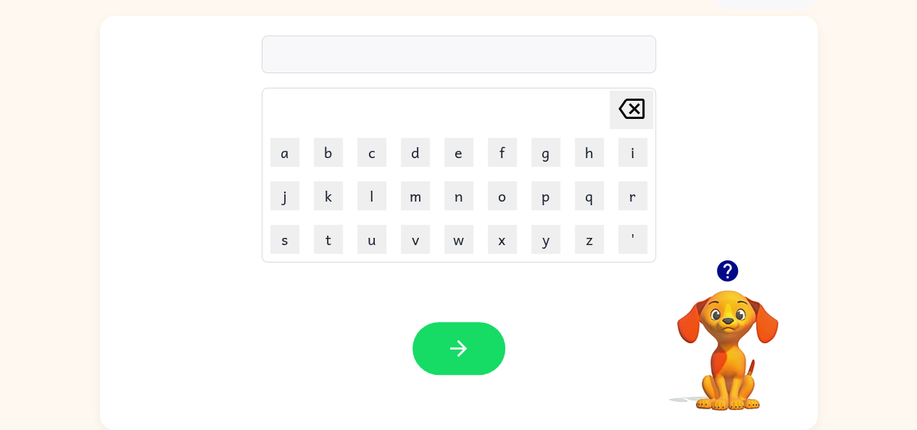
click at [720, 268] on icon "button" at bounding box center [727, 270] width 21 height 21
click at [727, 280] on icon "button" at bounding box center [727, 270] width 21 height 21
click at [727, 270] on icon "button" at bounding box center [727, 270] width 21 height 21
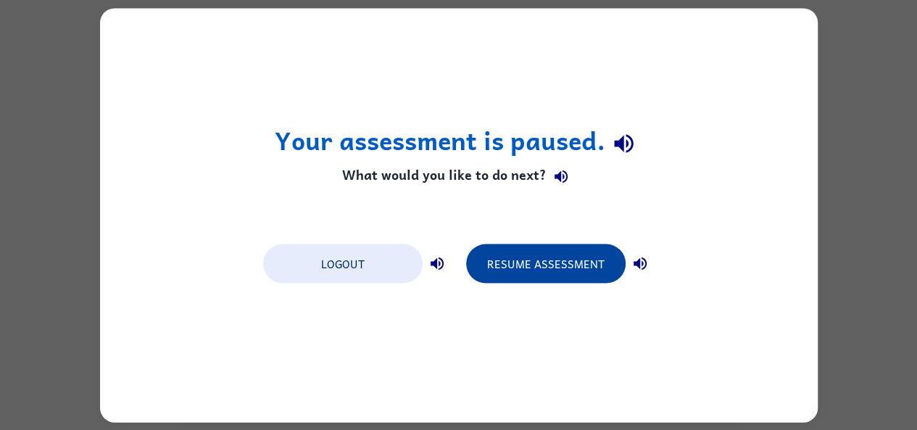
scroll to position [0, 0]
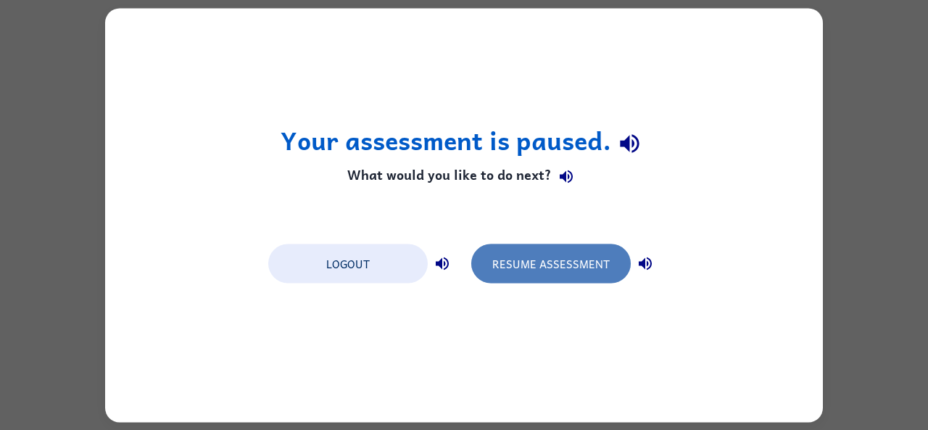
click at [587, 257] on button "Resume Assessment" at bounding box center [551, 263] width 160 height 39
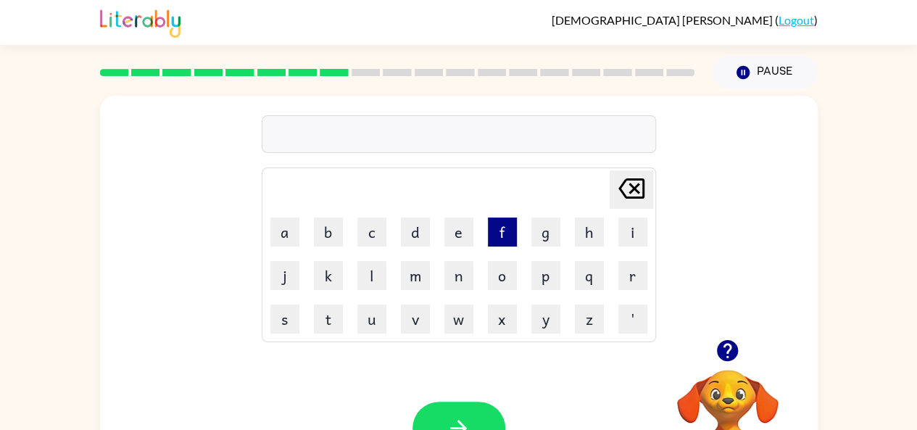
click at [507, 220] on button "f" at bounding box center [502, 232] width 29 height 29
click at [628, 189] on icon "Delete Delete last character input" at bounding box center [631, 188] width 35 height 35
click at [363, 275] on button "l" at bounding box center [372, 275] width 29 height 29
click at [288, 232] on button "a" at bounding box center [285, 232] width 29 height 29
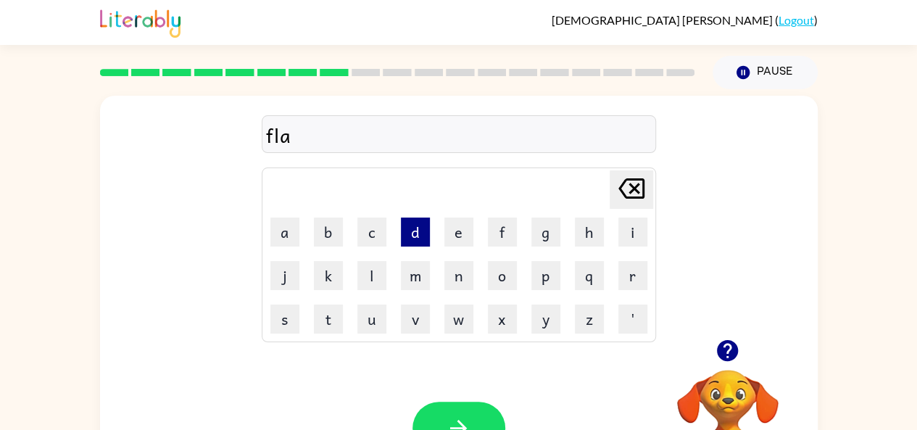
click at [410, 236] on button "d" at bounding box center [415, 232] width 29 height 29
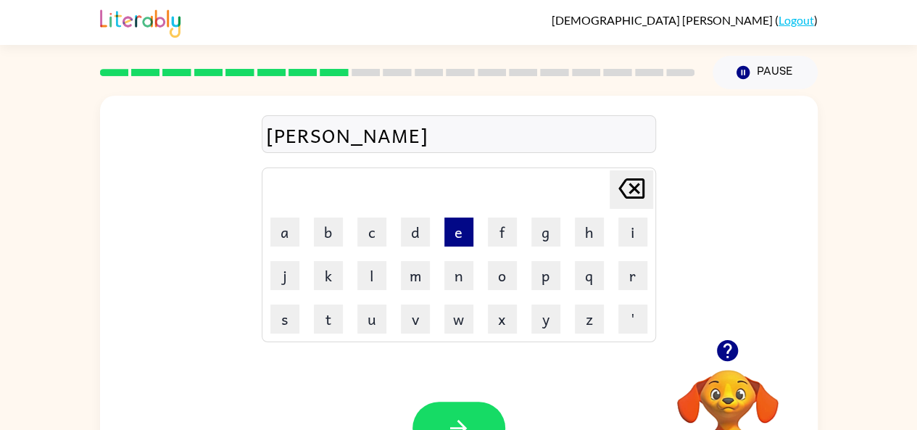
click at [450, 230] on button "e" at bounding box center [459, 232] width 29 height 29
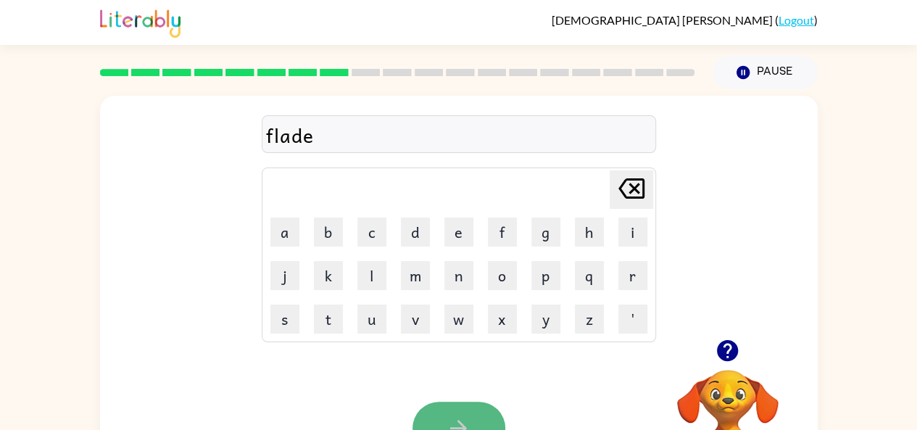
click at [441, 416] on button "button" at bounding box center [459, 428] width 93 height 53
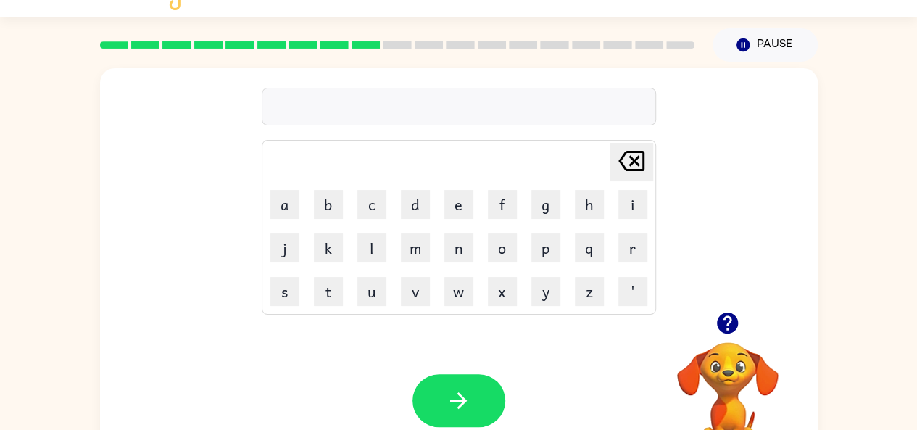
scroll to position [35, 0]
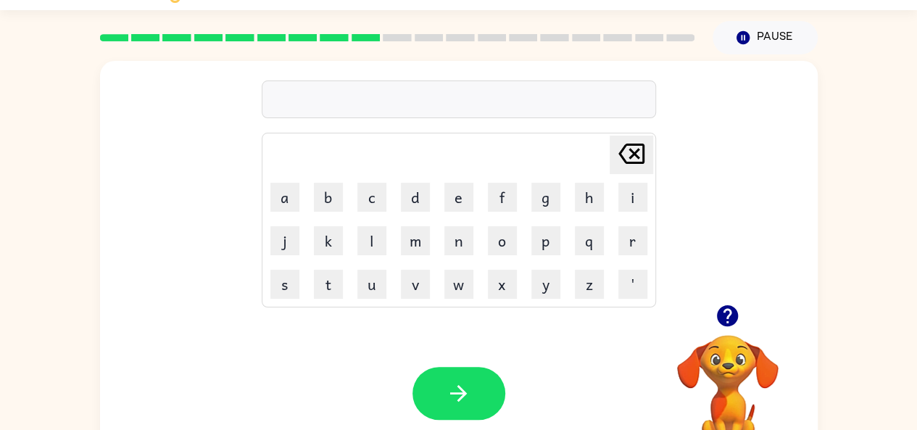
click at [727, 314] on icon "button" at bounding box center [727, 315] width 21 height 21
click at [502, 186] on button "f" at bounding box center [502, 197] width 29 height 29
click at [371, 250] on button "l" at bounding box center [372, 240] width 29 height 29
drag, startPoint x: 272, startPoint y: 196, endPoint x: 456, endPoint y: 235, distance: 188.3
click at [456, 235] on tbody "Delete Delete last character input a b c d e f g h i j k l m n o p q r s t u v …" at bounding box center [459, 220] width 390 height 170
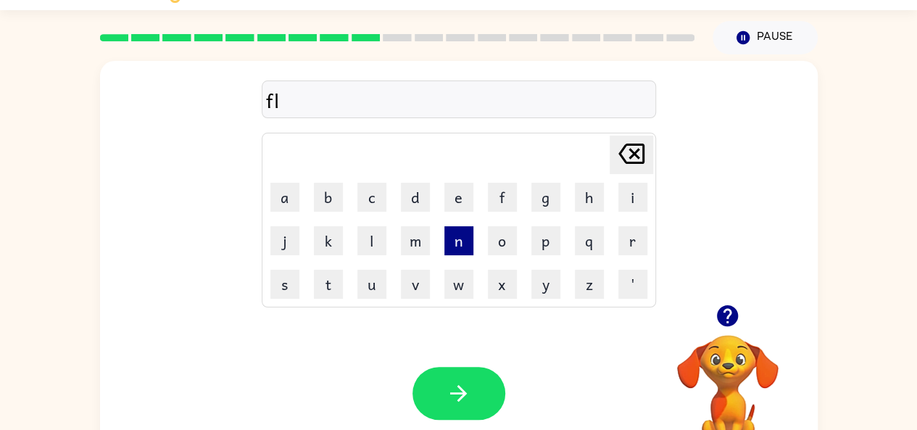
click at [456, 235] on button "n" at bounding box center [459, 240] width 29 height 29
click at [328, 278] on button "t" at bounding box center [328, 284] width 29 height 29
click at [632, 149] on icon "Delete Delete last character input" at bounding box center [631, 153] width 35 height 35
click at [290, 191] on button "a" at bounding box center [285, 197] width 29 height 29
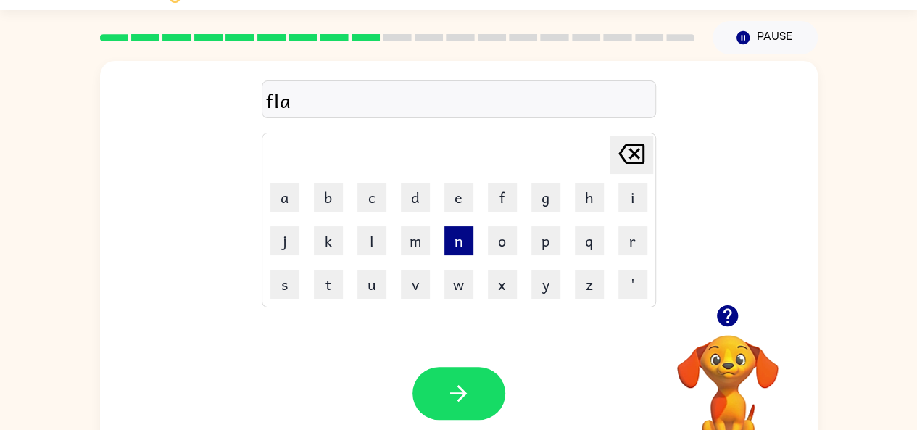
click at [454, 243] on button "n" at bounding box center [459, 240] width 29 height 29
click at [328, 289] on button "t" at bounding box center [328, 284] width 29 height 29
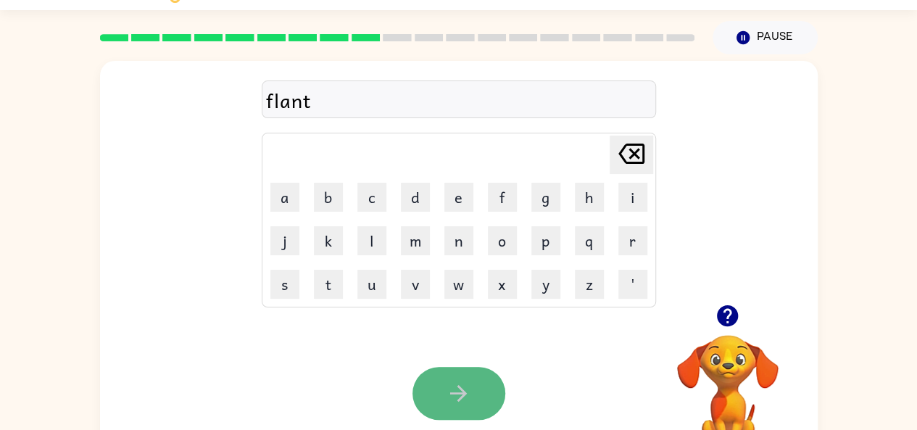
click at [480, 405] on button "button" at bounding box center [459, 393] width 93 height 53
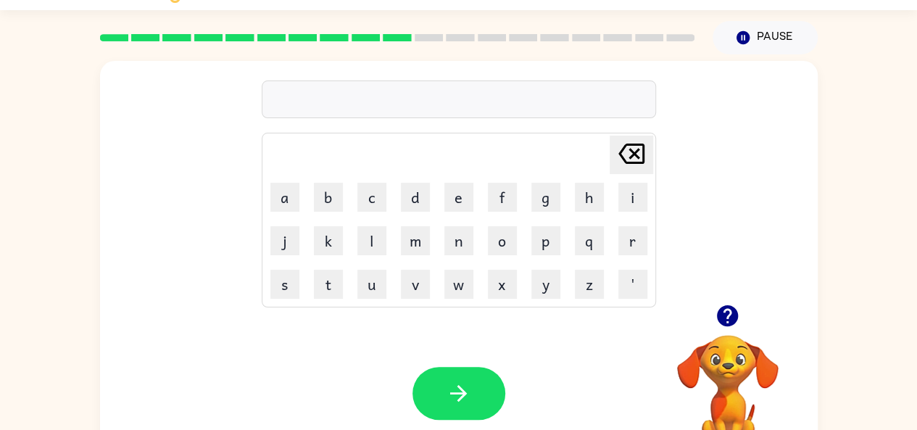
click at [734, 329] on button "button" at bounding box center [727, 315] width 37 height 37
click at [728, 325] on icon "button" at bounding box center [727, 315] width 21 height 21
click at [547, 191] on button "g" at bounding box center [546, 197] width 29 height 29
click at [630, 237] on button "r" at bounding box center [633, 240] width 29 height 29
click at [724, 323] on icon "button" at bounding box center [727, 315] width 21 height 21
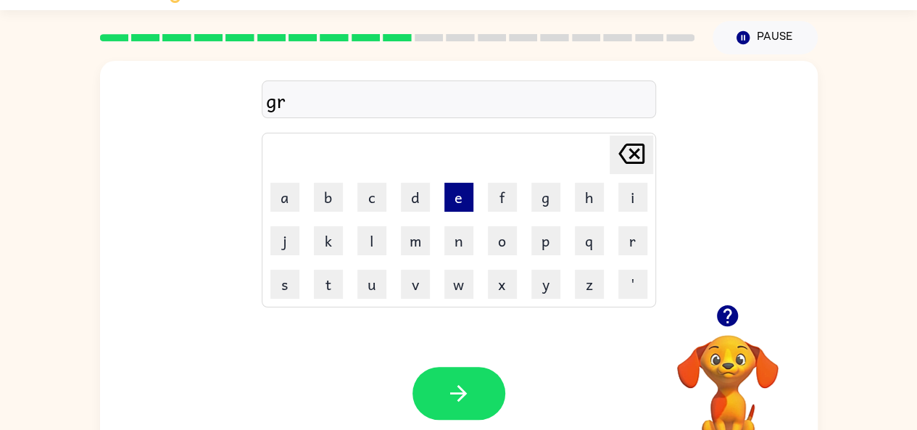
click at [456, 189] on button "e" at bounding box center [459, 197] width 29 height 29
click at [467, 236] on button "n" at bounding box center [459, 240] width 29 height 29
click at [329, 279] on button "t" at bounding box center [328, 284] width 29 height 29
click at [380, 197] on button "c" at bounding box center [372, 197] width 29 height 29
click at [587, 195] on button "h" at bounding box center [589, 197] width 29 height 29
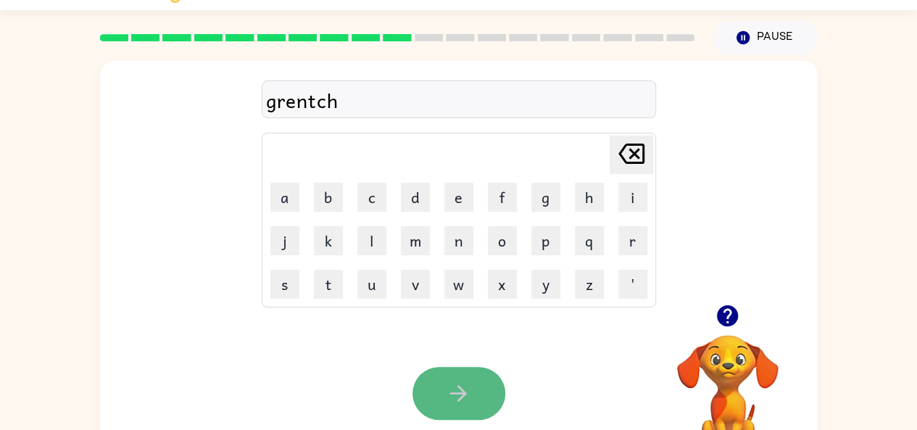
click at [487, 384] on button "button" at bounding box center [459, 393] width 93 height 53
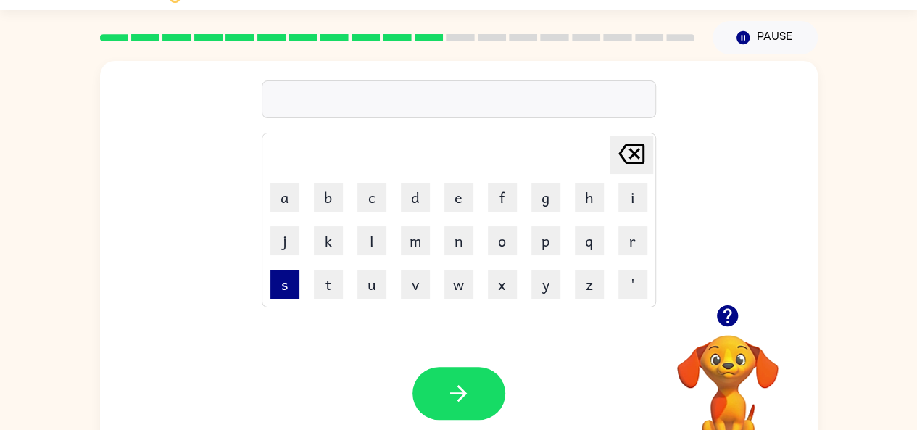
click at [274, 276] on button "s" at bounding box center [285, 284] width 29 height 29
click at [337, 286] on button "t" at bounding box center [328, 284] width 29 height 29
drag, startPoint x: 281, startPoint y: 188, endPoint x: 300, endPoint y: 194, distance: 20.4
click at [300, 194] on td "a" at bounding box center [285, 197] width 42 height 42
click at [280, 189] on button "a" at bounding box center [285, 197] width 29 height 29
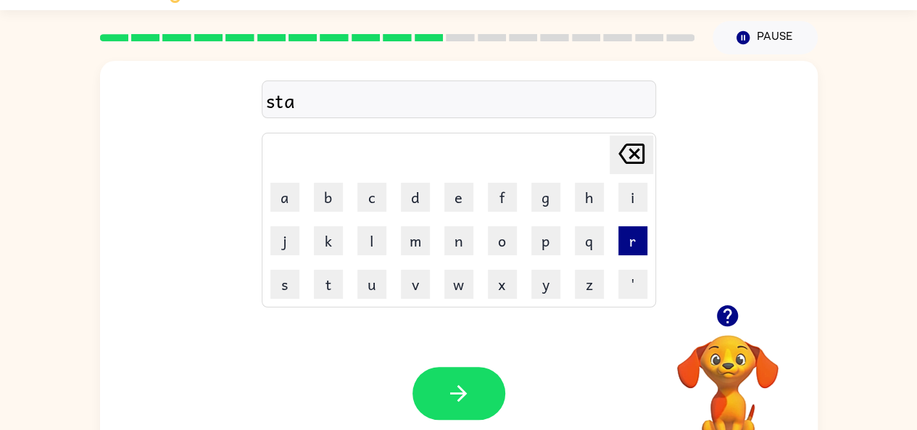
click at [640, 236] on button "r" at bounding box center [633, 240] width 29 height 29
click at [728, 331] on button "button" at bounding box center [727, 315] width 37 height 37
click at [278, 297] on button "s" at bounding box center [285, 284] width 29 height 29
click at [588, 194] on button "h" at bounding box center [589, 197] width 29 height 29
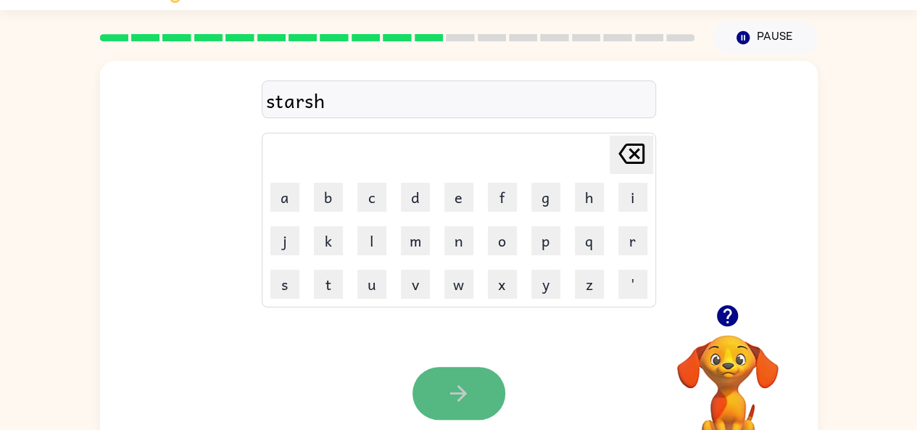
click at [476, 389] on button "button" at bounding box center [459, 393] width 93 height 53
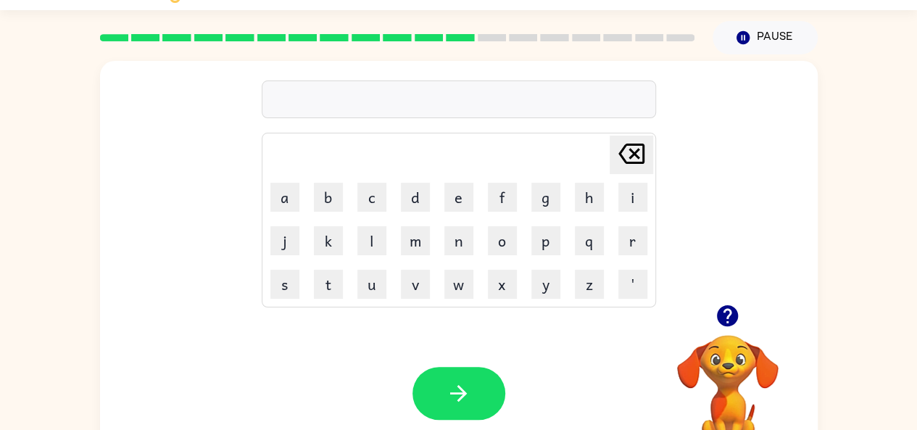
click at [715, 325] on icon "button" at bounding box center [727, 315] width 25 height 25
click at [725, 328] on icon "button" at bounding box center [727, 315] width 25 height 25
click at [536, 198] on button "g" at bounding box center [546, 197] width 29 height 29
click at [281, 202] on button "a" at bounding box center [285, 197] width 29 height 29
click at [502, 186] on button "f" at bounding box center [502, 197] width 29 height 29
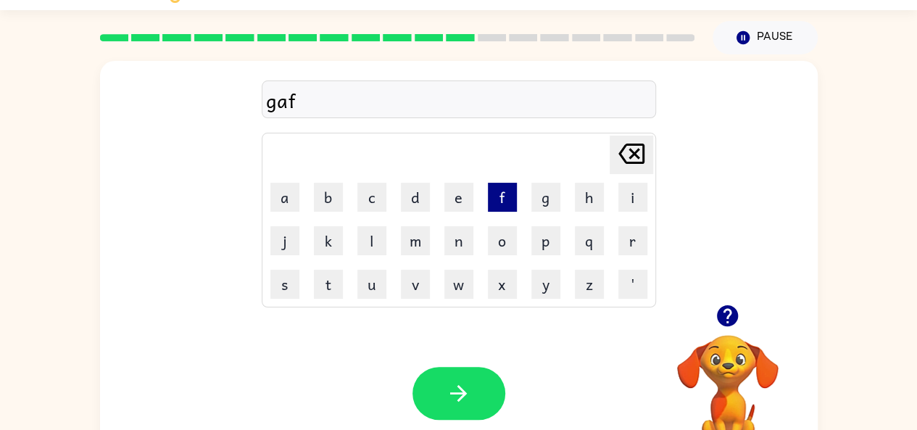
click at [502, 188] on button "f" at bounding box center [502, 197] width 29 height 29
click at [544, 279] on button "y" at bounding box center [546, 284] width 29 height 29
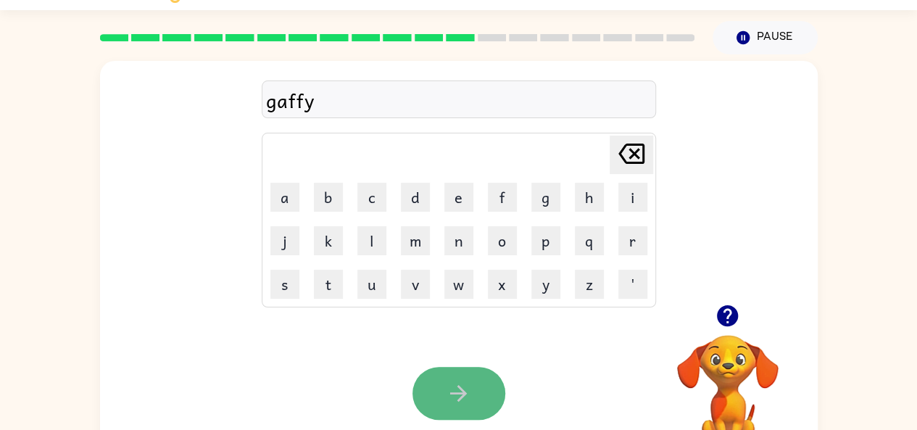
click at [449, 400] on icon "button" at bounding box center [458, 393] width 25 height 25
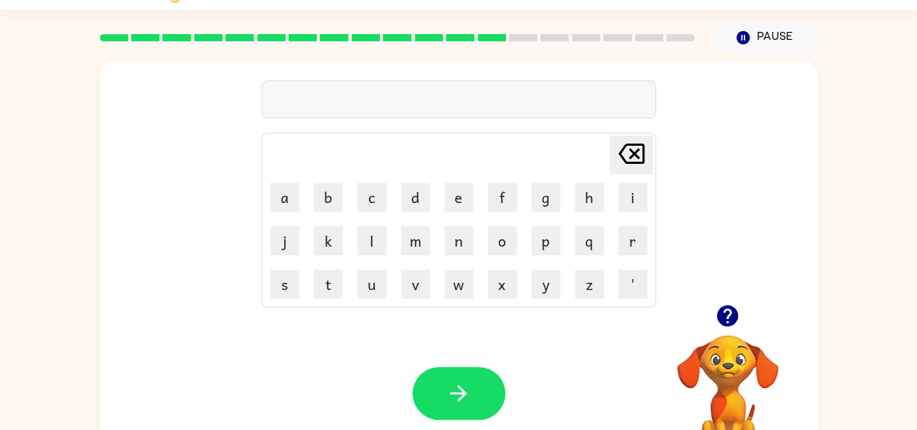
click at [725, 324] on icon "button" at bounding box center [727, 315] width 21 height 21
click at [727, 316] on icon "button" at bounding box center [727, 315] width 25 height 25
click at [469, 389] on icon "button" at bounding box center [458, 393] width 25 height 25
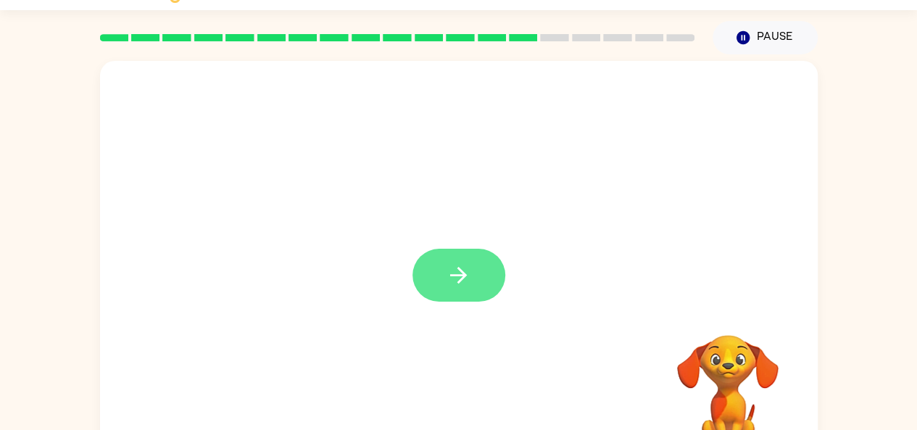
click at [463, 300] on button "button" at bounding box center [459, 275] width 93 height 53
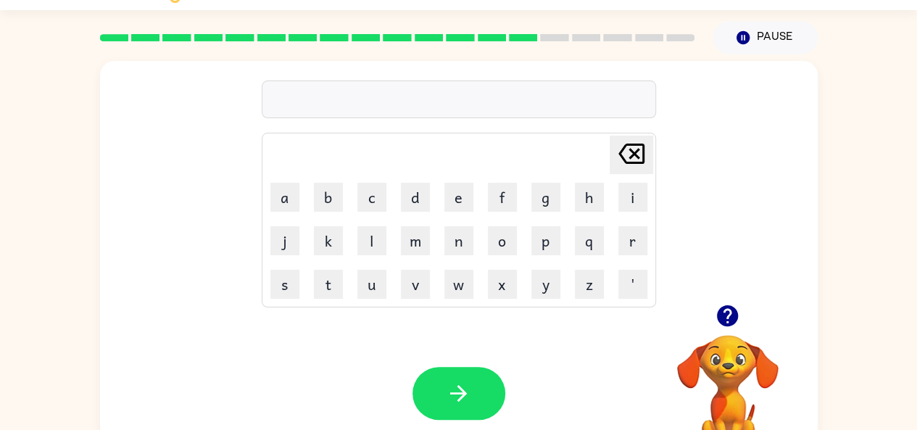
click at [724, 315] on icon "button" at bounding box center [727, 315] width 21 height 21
click at [729, 310] on icon "button" at bounding box center [727, 315] width 25 height 25
click at [719, 318] on icon "button" at bounding box center [727, 315] width 21 height 21
click at [717, 328] on icon "button" at bounding box center [727, 315] width 25 height 25
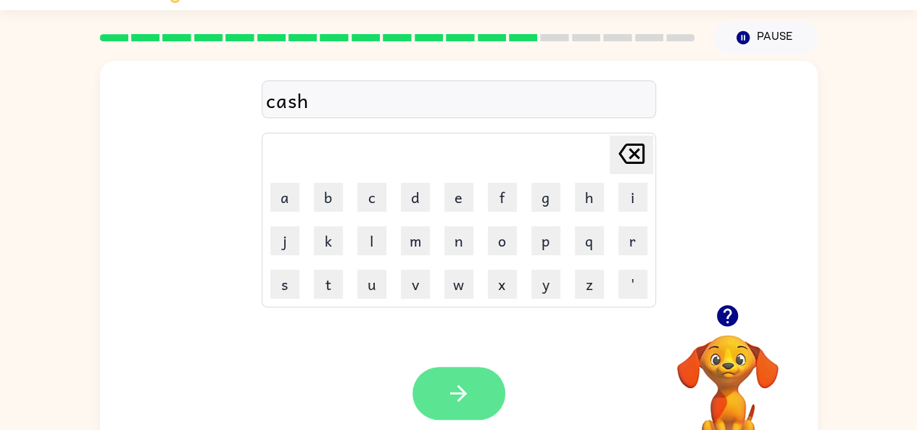
click at [483, 417] on button "button" at bounding box center [459, 393] width 93 height 53
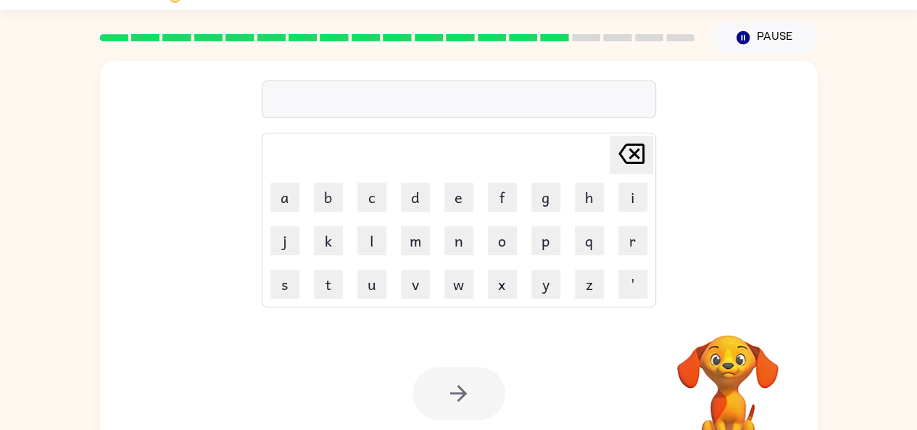
click at [731, 363] on video "Your browser must support playing .mp4 files to use Literably. Please try using…" at bounding box center [728, 385] width 145 height 145
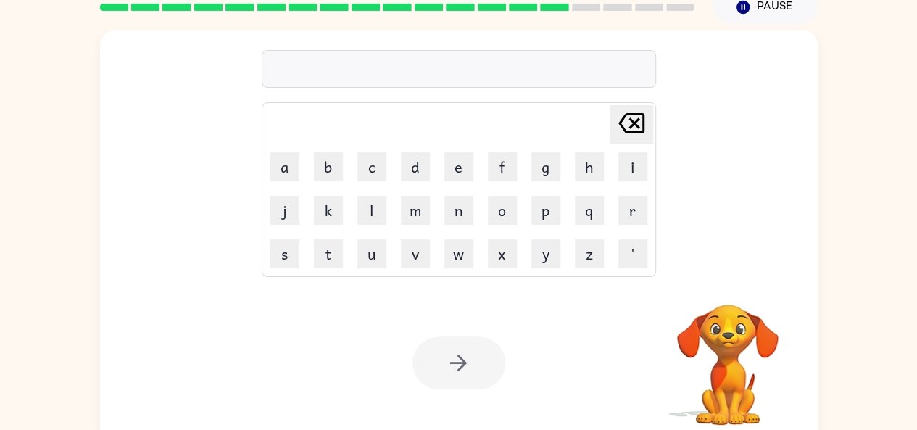
scroll to position [67, 0]
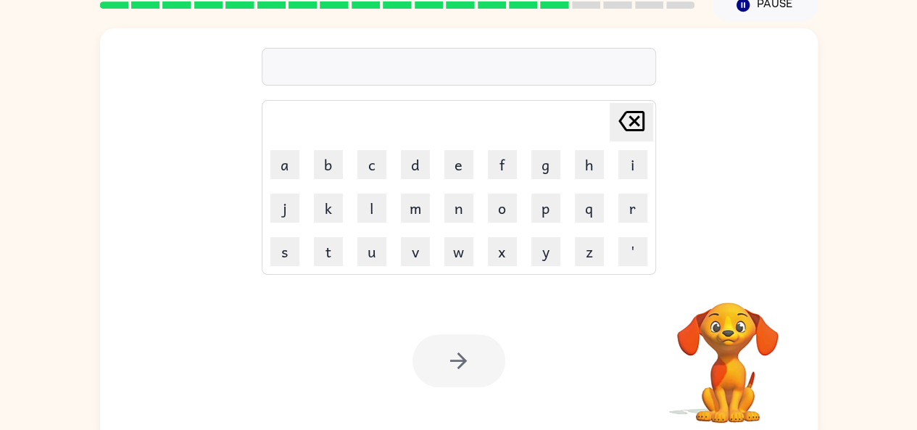
click at [741, 344] on video "Your browser must support playing .mp4 files to use Literably. Please try using…" at bounding box center [728, 352] width 145 height 145
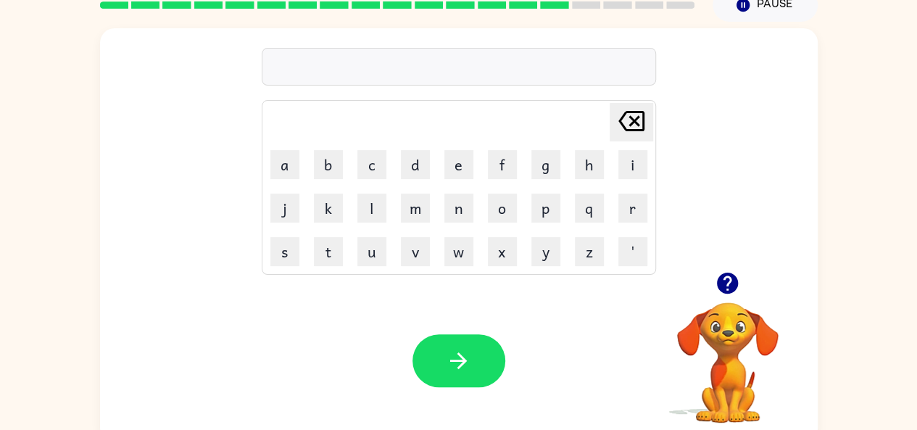
click at [741, 342] on video "Your browser must support playing .mp4 files to use Literably. Please try using…" at bounding box center [728, 352] width 145 height 145
click at [727, 284] on icon "button" at bounding box center [727, 283] width 21 height 21
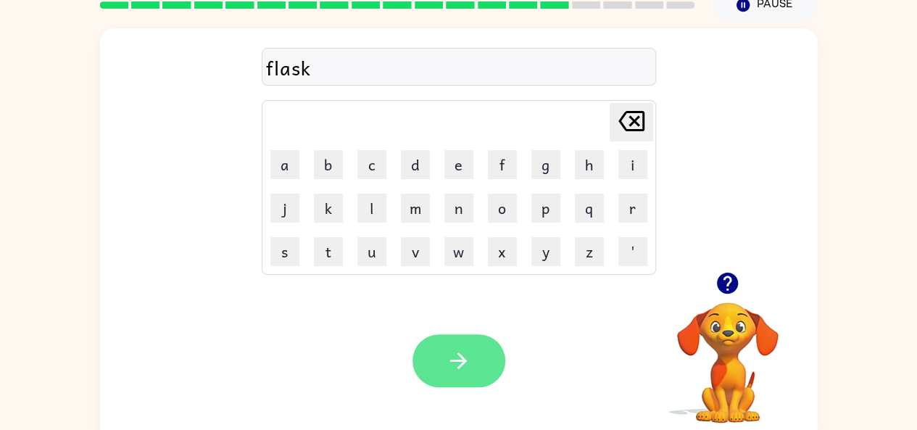
click at [478, 370] on button "button" at bounding box center [459, 360] width 93 height 53
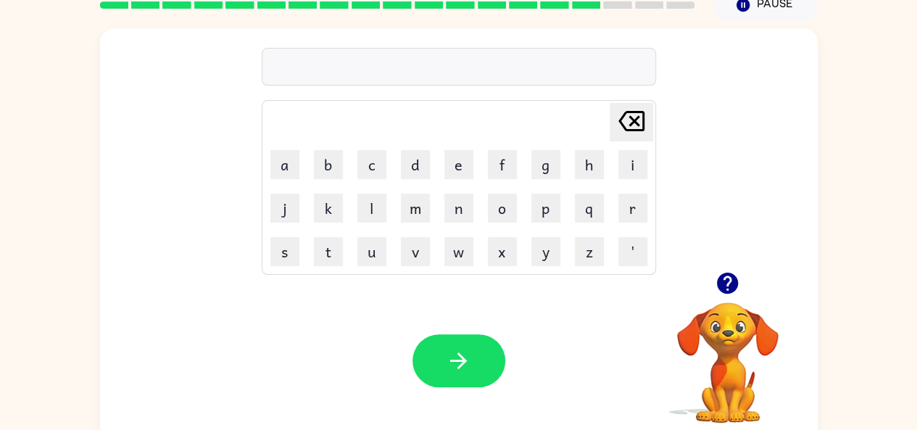
click at [724, 281] on icon "button" at bounding box center [727, 283] width 21 height 21
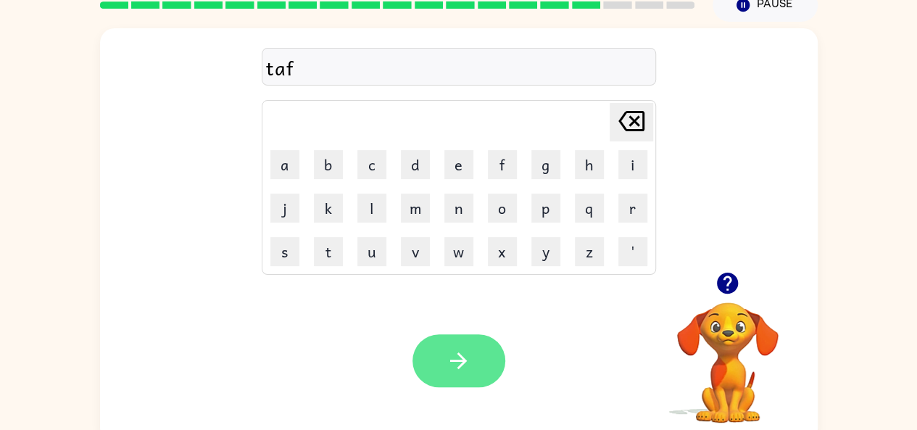
click at [460, 374] on button "button" at bounding box center [459, 360] width 93 height 53
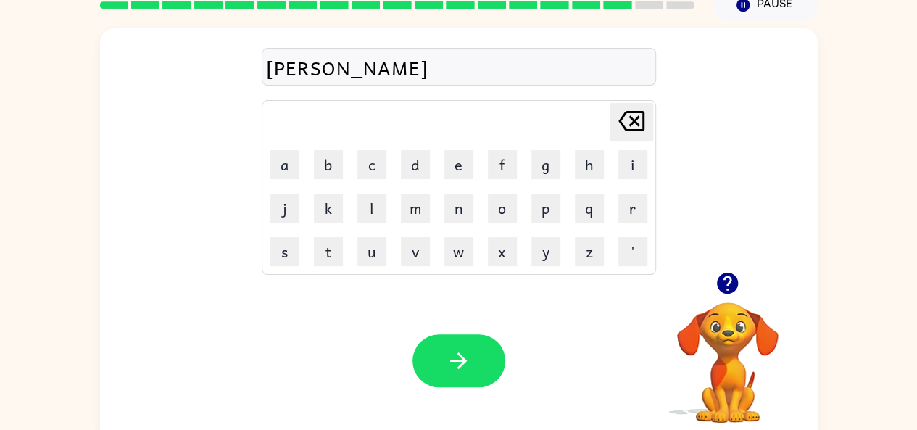
click at [630, 136] on icon "Delete Delete last character input" at bounding box center [631, 121] width 35 height 35
type button "delete"
click at [630, 107] on icon "Delete Delete last character input" at bounding box center [631, 121] width 35 height 35
click at [635, 115] on icon "Delete Delete last character input" at bounding box center [631, 121] width 35 height 35
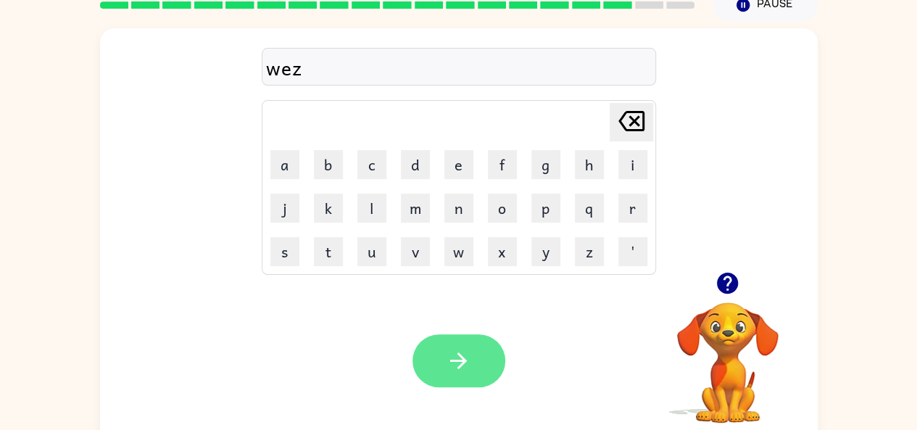
click at [457, 345] on button "button" at bounding box center [459, 360] width 93 height 53
